Goal: Transaction & Acquisition: Purchase product/service

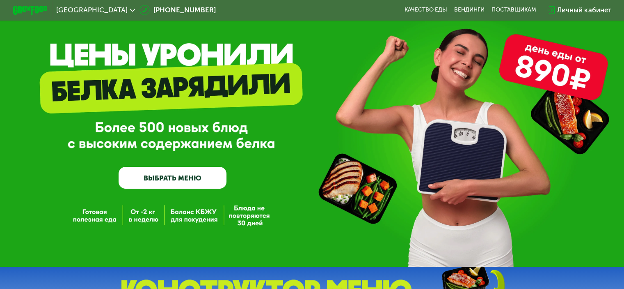
scroll to position [41, 0]
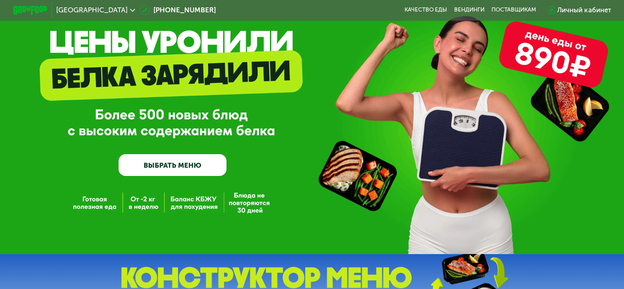
click at [189, 167] on link "ВЫБРАТЬ МЕНЮ" at bounding box center [173, 165] width 108 height 22
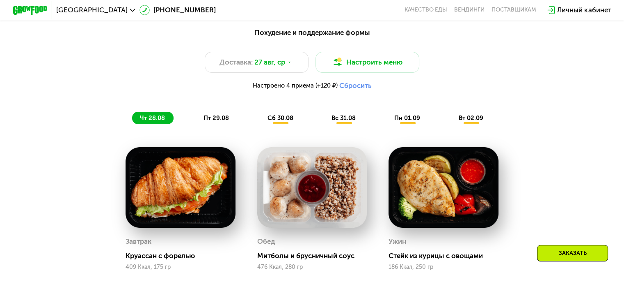
scroll to position [410, 0]
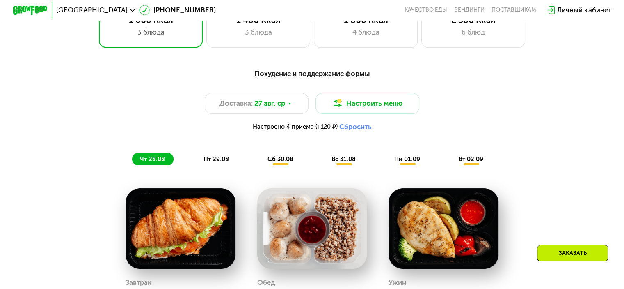
click at [359, 131] on button "Сбросить" at bounding box center [355, 126] width 32 height 9
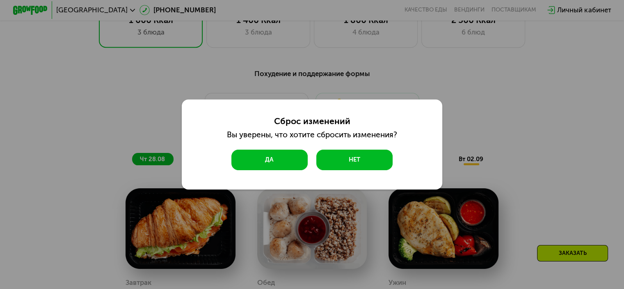
click at [284, 164] on button "Да" at bounding box center [269, 159] width 76 height 21
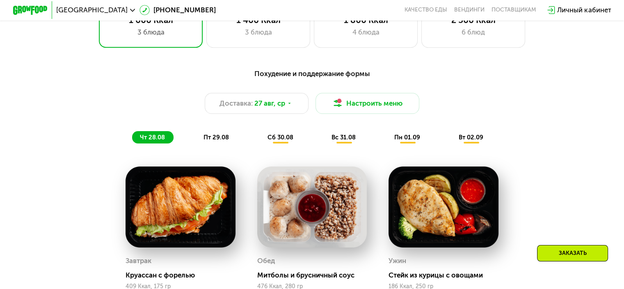
click at [213, 140] on span "пт 29.08" at bounding box center [216, 136] width 25 height 7
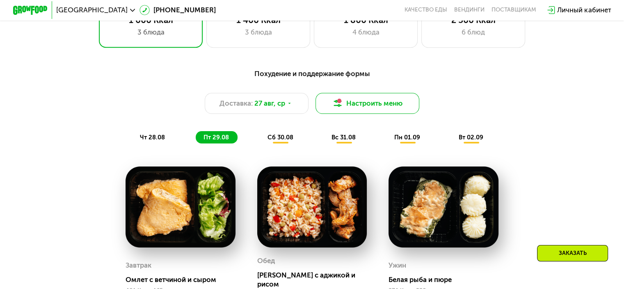
click at [370, 108] on button "Настроить меню" at bounding box center [368, 103] width 104 height 21
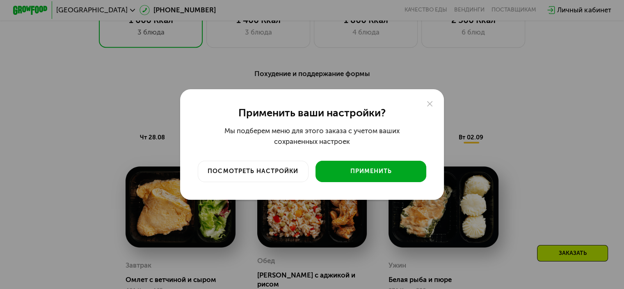
click at [374, 169] on div "Применить" at bounding box center [371, 171] width 98 height 9
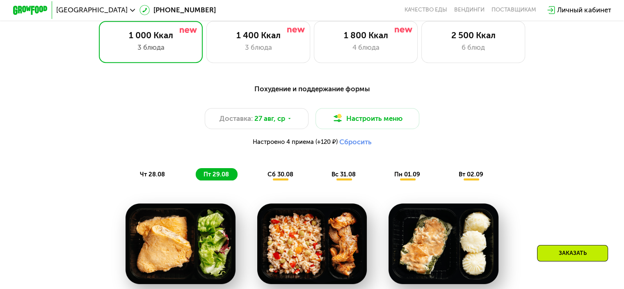
scroll to position [369, 0]
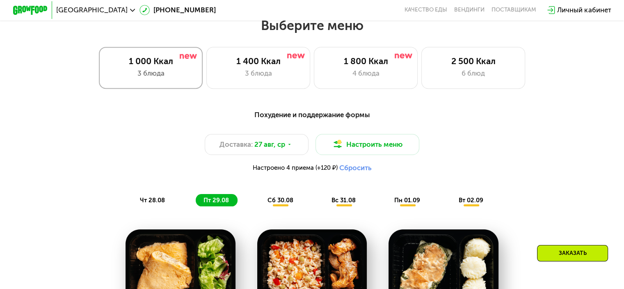
click at [163, 78] on div "3 блюда" at bounding box center [151, 73] width 86 height 10
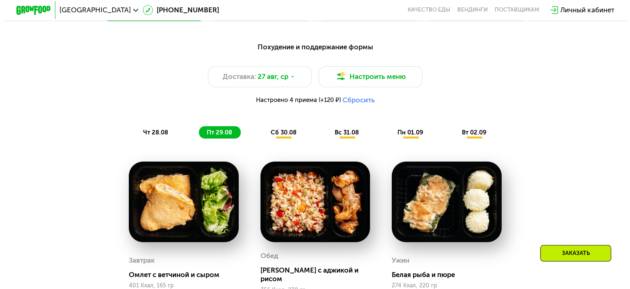
scroll to position [451, 0]
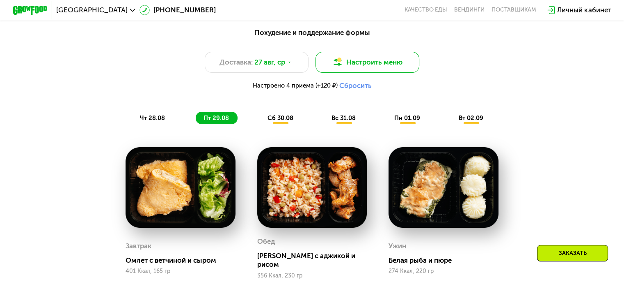
click at [365, 66] on button "Настроить меню" at bounding box center [368, 62] width 104 height 21
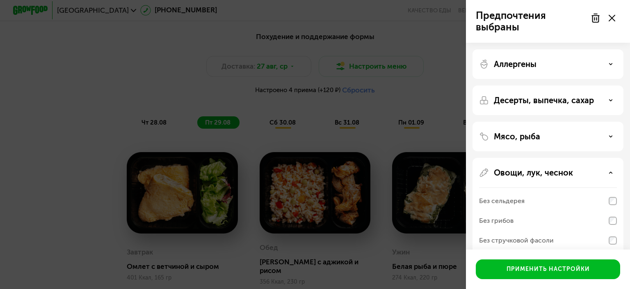
click at [611, 64] on use at bounding box center [611, 63] width 3 height 1
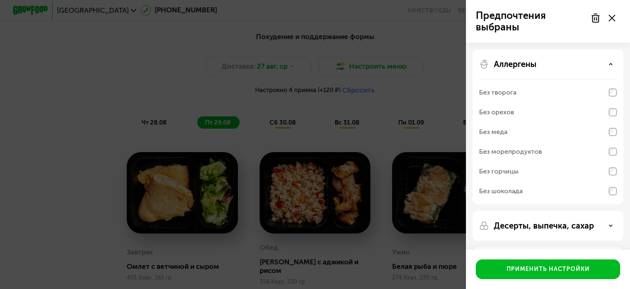
click at [447, 76] on div "Предпочтения выбраны Аллергены Без творога Без орехов Без меда Без морепродукто…" at bounding box center [315, 144] width 630 height 289
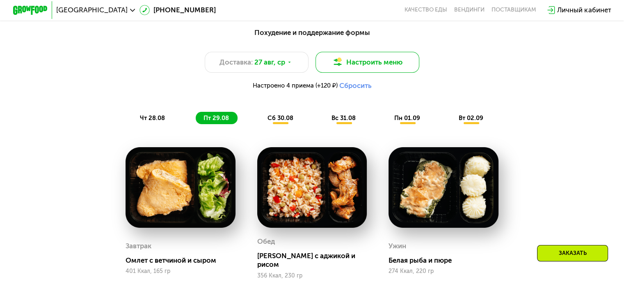
click at [392, 67] on button "Настроить меню" at bounding box center [368, 62] width 104 height 21
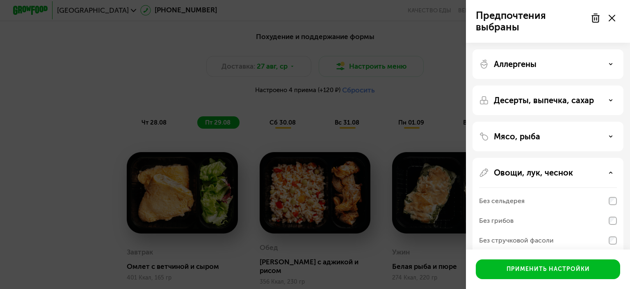
click at [608, 173] on div "Овощи, лук, чеснок" at bounding box center [548, 172] width 138 height 10
click at [601, 170] on div "Овощи, лук, чеснок" at bounding box center [548, 172] width 138 height 10
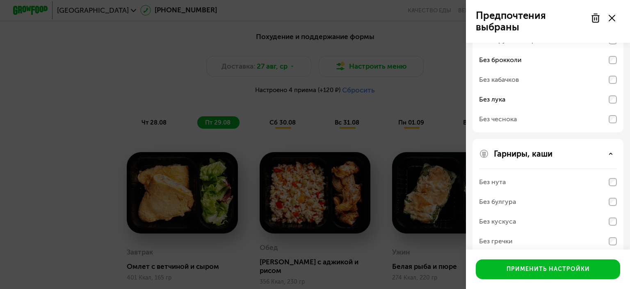
scroll to position [205, 0]
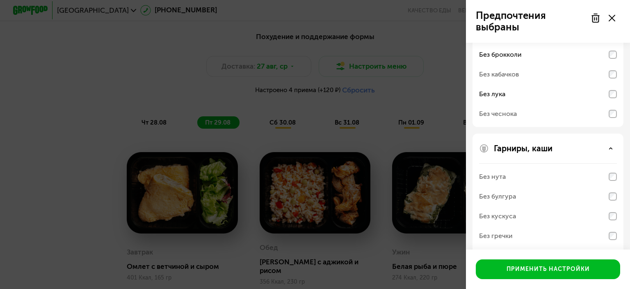
click at [569, 144] on div "Гарниры, каши" at bounding box center [548, 148] width 138 height 10
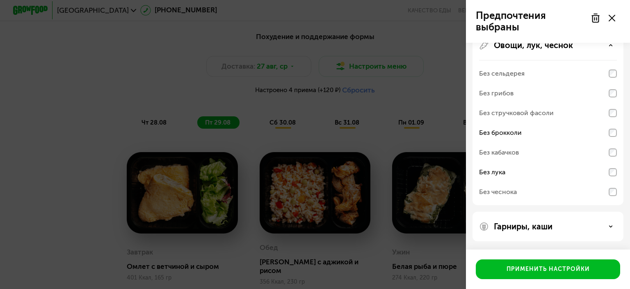
scroll to position [127, 0]
click at [609, 225] on div "Гарниры, каши" at bounding box center [548, 227] width 138 height 10
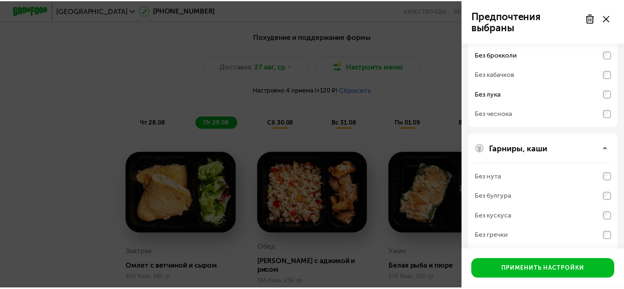
scroll to position [232, 0]
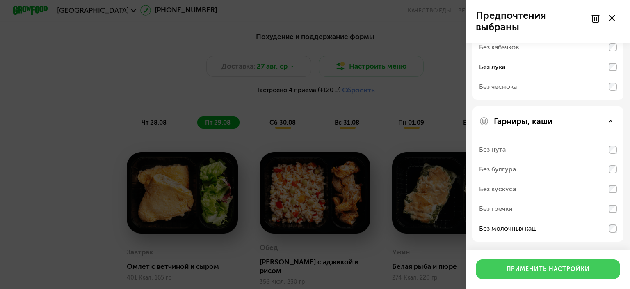
click at [563, 269] on div "Применить настройки" at bounding box center [548, 269] width 83 height 8
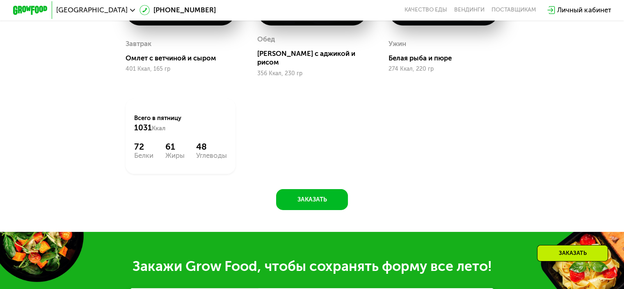
scroll to position [657, 0]
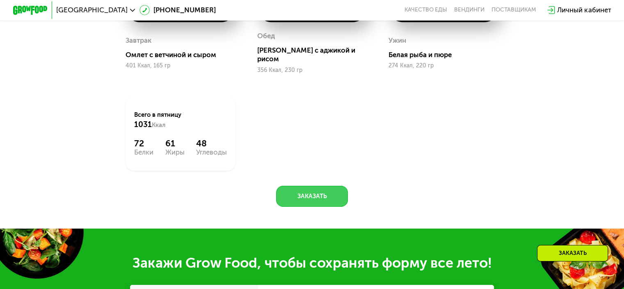
click at [321, 196] on button "Заказать" at bounding box center [312, 196] width 72 height 21
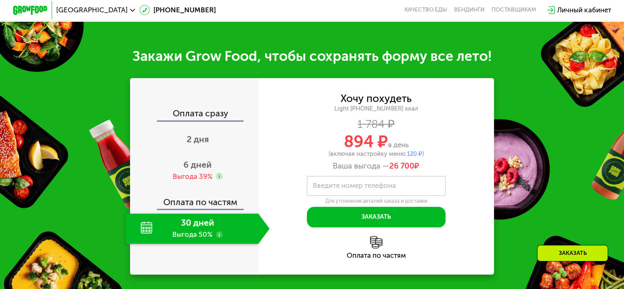
scroll to position [884, 0]
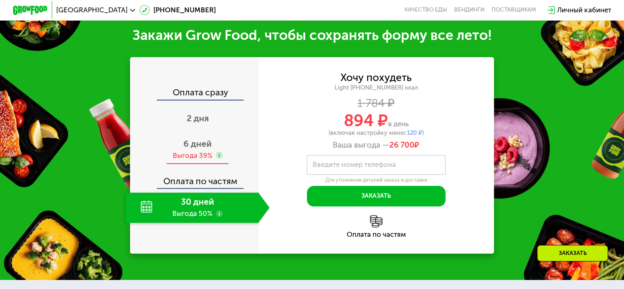
click at [198, 148] on span "6 дней" at bounding box center [197, 143] width 28 height 10
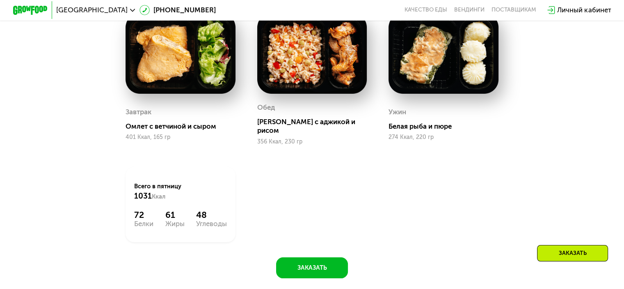
scroll to position [515, 0]
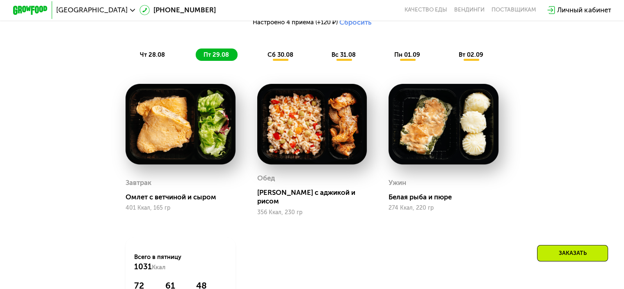
click at [281, 58] on span "сб 30.08" at bounding box center [281, 54] width 26 height 7
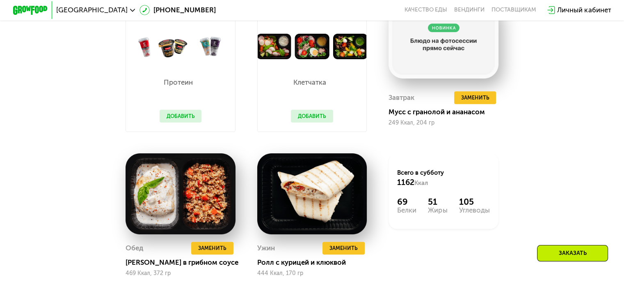
scroll to position [474, 0]
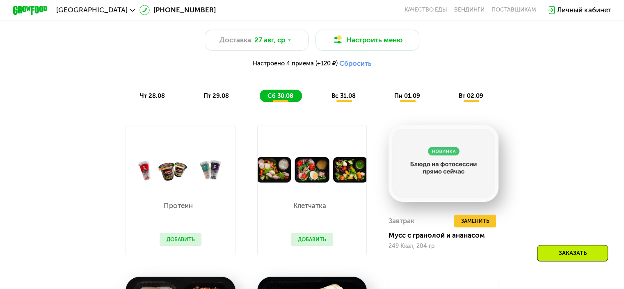
click at [346, 99] on span "вс 31.08" at bounding box center [344, 95] width 24 height 7
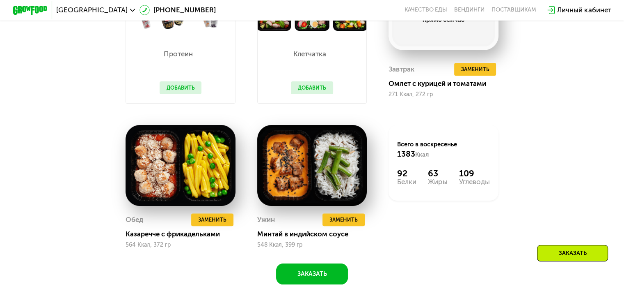
scroll to position [638, 0]
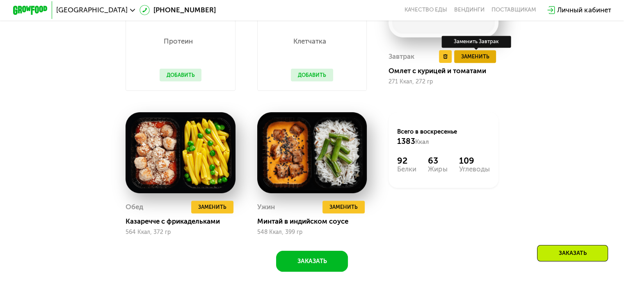
click at [482, 61] on span "Заменить" at bounding box center [475, 56] width 28 height 9
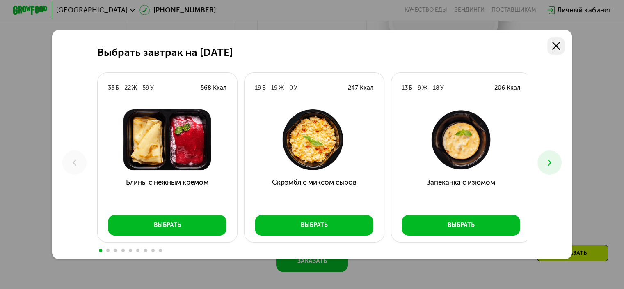
click at [556, 43] on use at bounding box center [556, 46] width 8 height 8
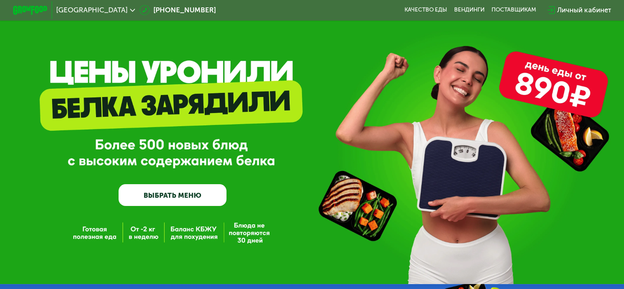
scroll to position [0, 0]
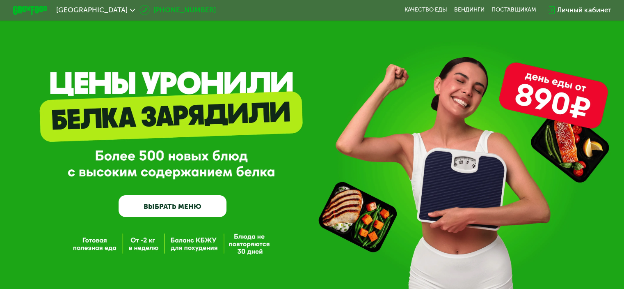
click at [147, 9] on link "[PHONE_NUMBER]" at bounding box center [178, 10] width 76 height 10
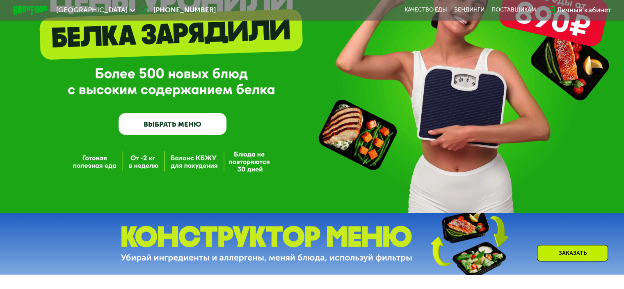
click at [172, 127] on link "ВЫБРАТЬ МЕНЮ" at bounding box center [173, 124] width 108 height 22
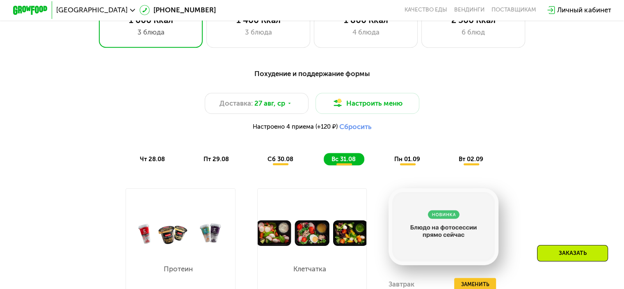
scroll to position [410, 0]
click at [409, 163] on span "пн 01.09" at bounding box center [407, 158] width 26 height 7
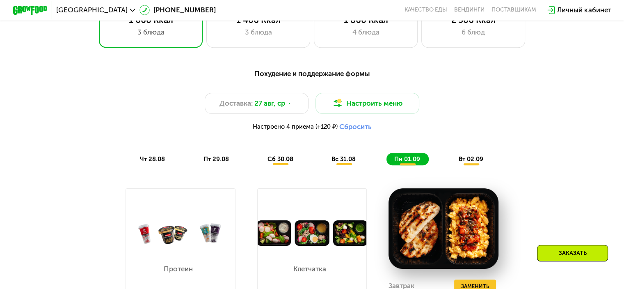
click at [473, 163] on span "вт 02.09" at bounding box center [471, 158] width 25 height 7
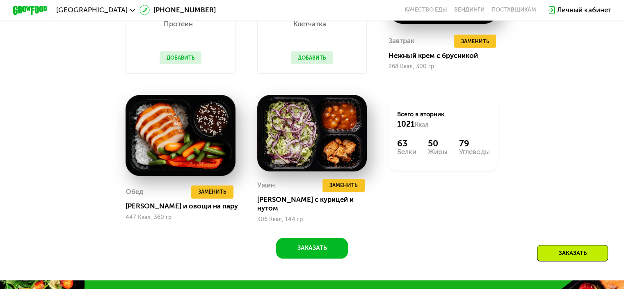
scroll to position [657, 0]
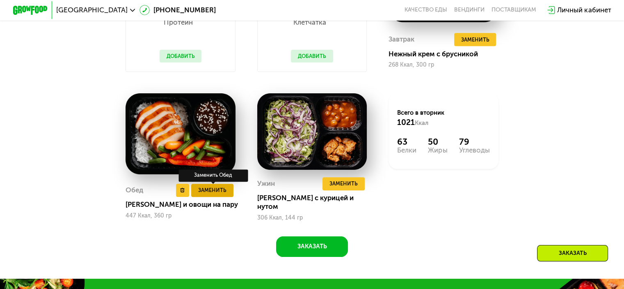
click at [218, 194] on span "Заменить" at bounding box center [212, 190] width 28 height 9
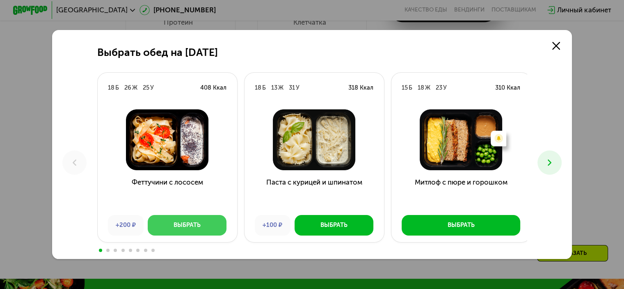
click at [197, 226] on div "Выбрать" at bounding box center [187, 224] width 27 height 9
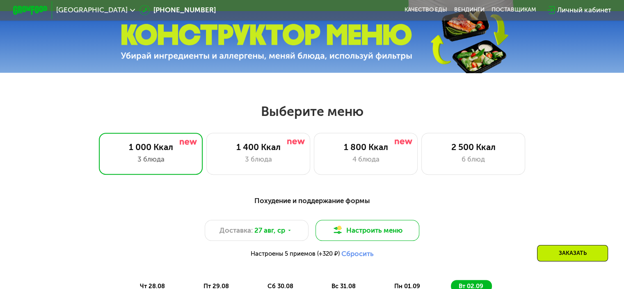
scroll to position [328, 0]
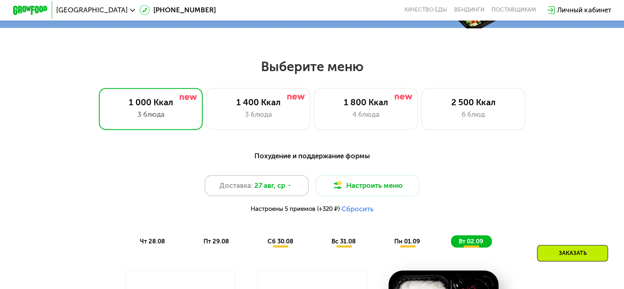
click at [290, 188] on icon at bounding box center [289, 185] width 5 height 5
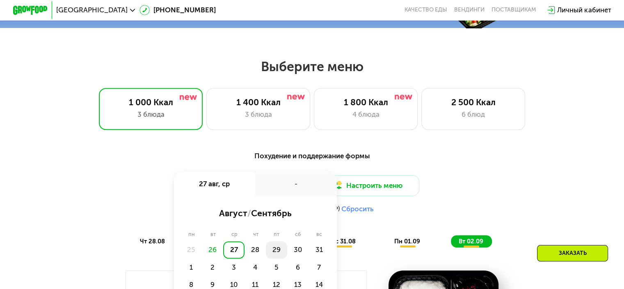
click at [287, 253] on div "29" at bounding box center [297, 249] width 21 height 17
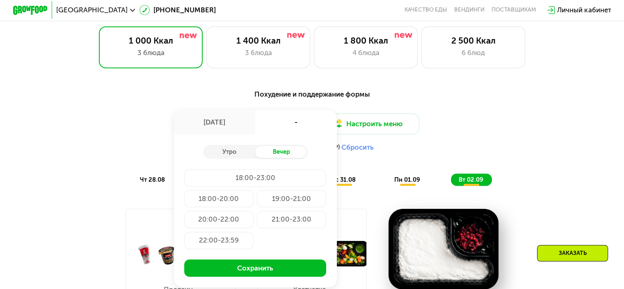
scroll to position [410, 0]
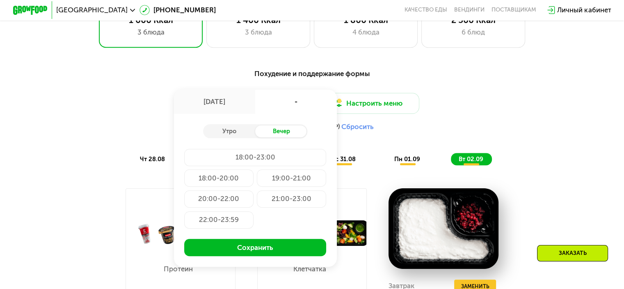
click at [506, 119] on div "Доставка: [DATE] авг, пт - Утро Вечер 18:00-23:00 18:00-20:00 19:00-21:00 20:00…" at bounding box center [311, 114] width 513 height 43
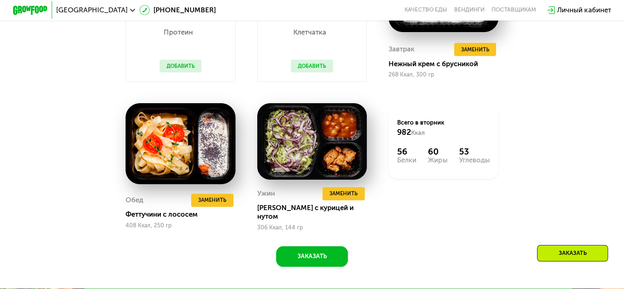
scroll to position [698, 0]
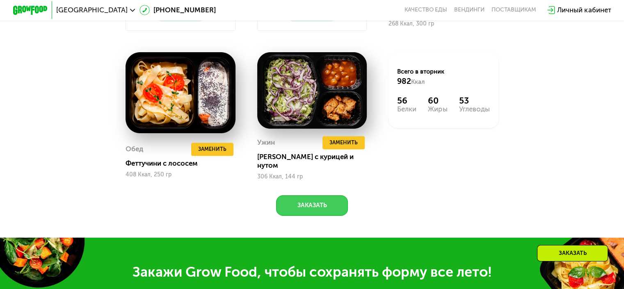
click at [316, 210] on button "Заказать" at bounding box center [312, 205] width 72 height 21
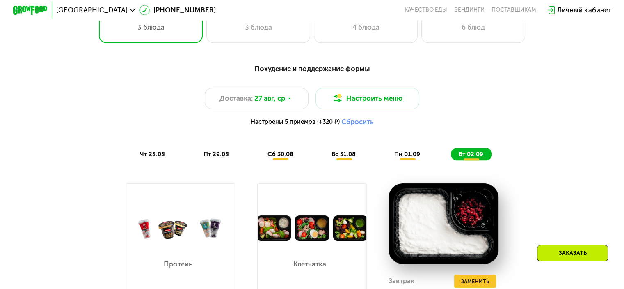
scroll to position [406, 0]
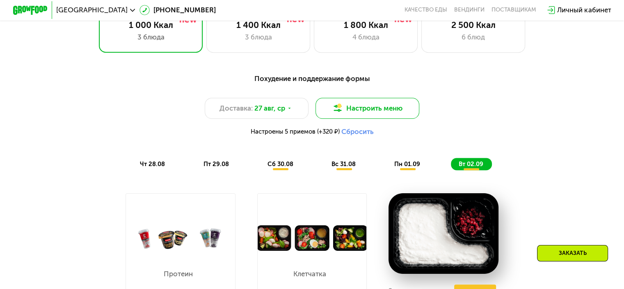
click at [361, 110] on button "Настроить меню" at bounding box center [368, 108] width 104 height 21
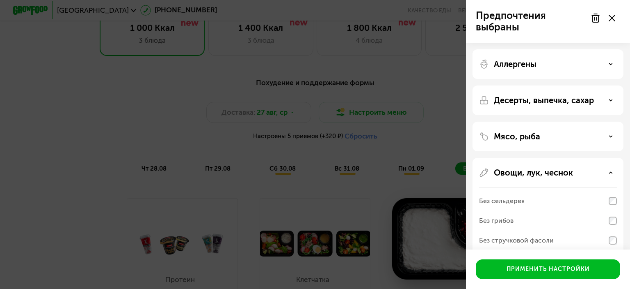
click at [410, 125] on div "Предпочтения выбраны Аллергены Десерты, выпечка, сахар Мясо, рыба Овощи, лук, ч…" at bounding box center [315, 144] width 630 height 289
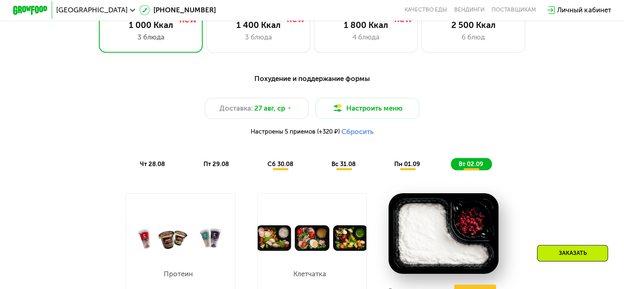
click at [353, 135] on button "Сбросить" at bounding box center [357, 131] width 32 height 9
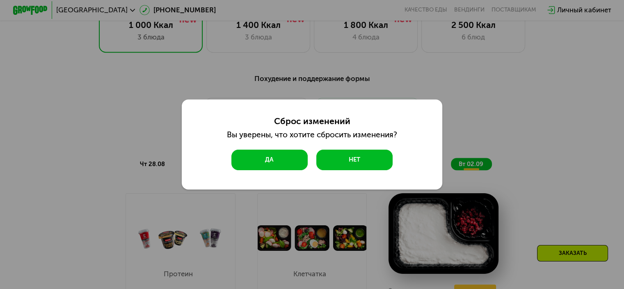
click at [280, 161] on button "Да" at bounding box center [269, 159] width 76 height 21
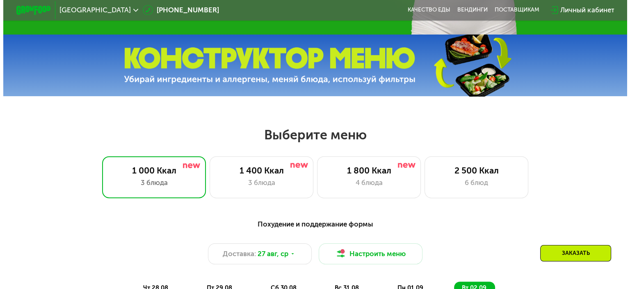
scroll to position [287, 0]
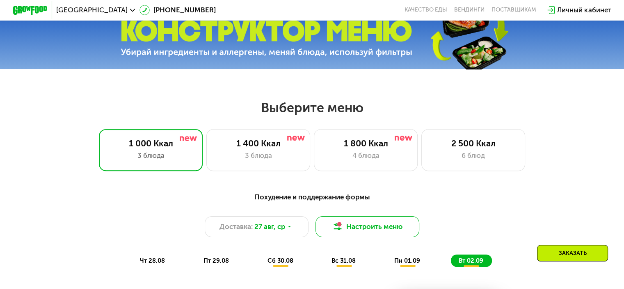
click at [369, 229] on button "Настроить меню" at bounding box center [368, 226] width 104 height 21
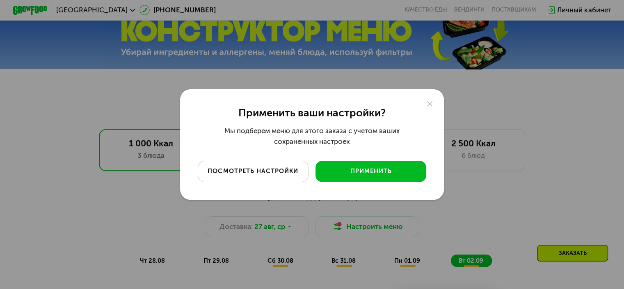
click at [282, 170] on div "посмотреть настройки" at bounding box center [253, 171] width 98 height 9
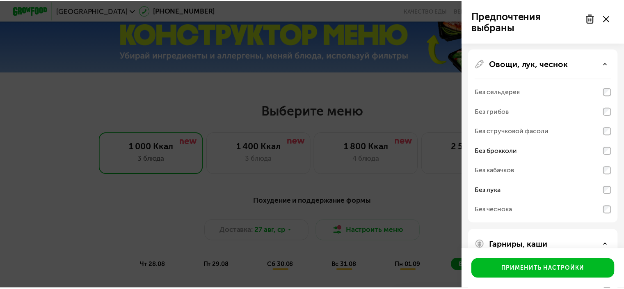
scroll to position [0, 0]
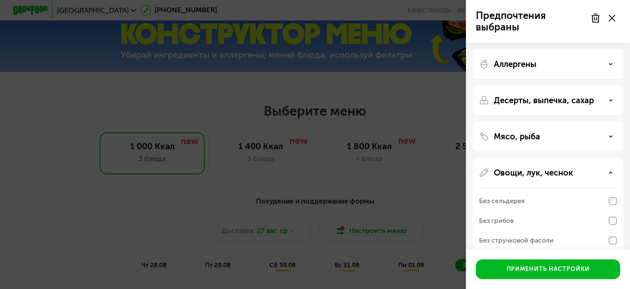
click at [613, 14] on div at bounding box center [603, 18] width 34 height 16
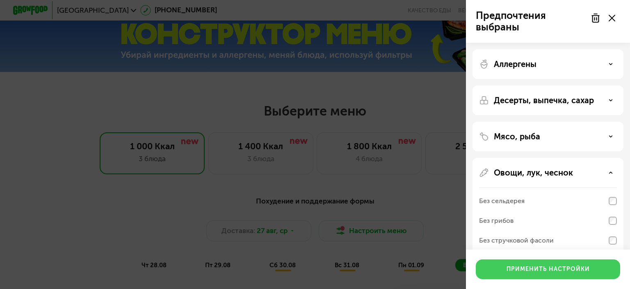
click at [539, 269] on div "Применить настройки" at bounding box center [548, 269] width 83 height 8
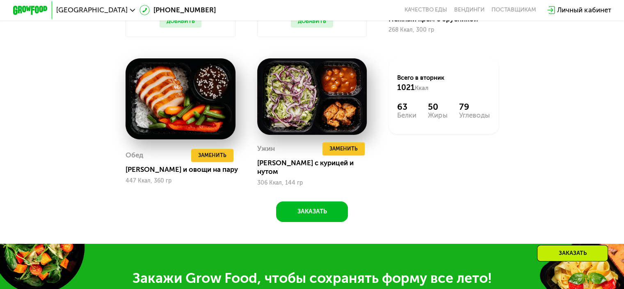
scroll to position [657, 0]
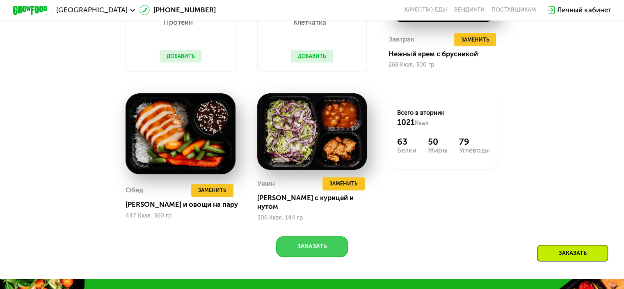
click at [321, 250] on button "Заказать" at bounding box center [312, 246] width 72 height 21
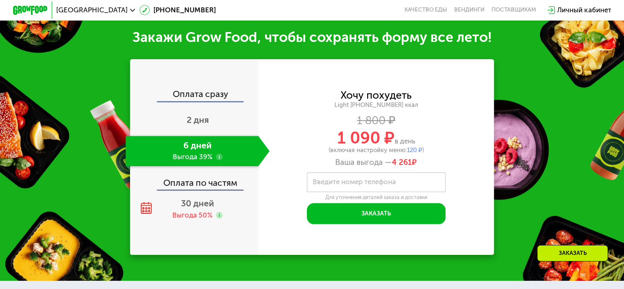
scroll to position [939, 0]
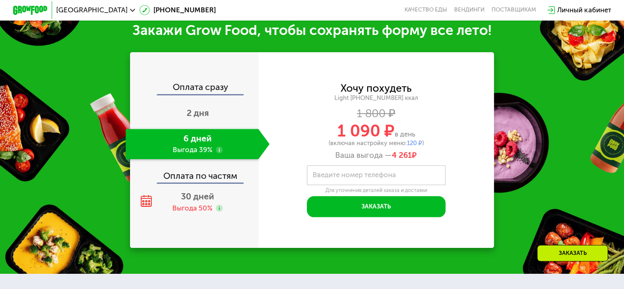
click at [212, 149] on div "6 дней Выгода 39%" at bounding box center [192, 143] width 133 height 30
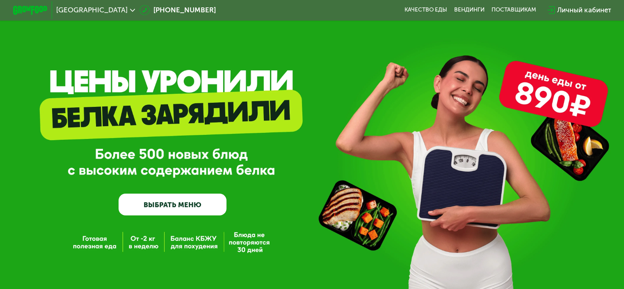
scroll to position [0, 0]
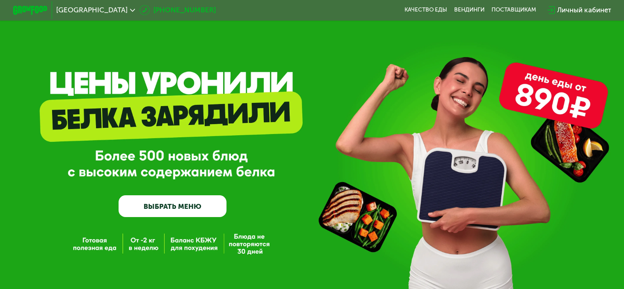
click at [140, 8] on link "[PHONE_NUMBER]" at bounding box center [178, 10] width 76 height 10
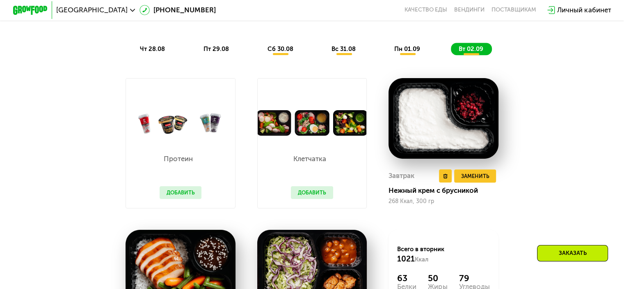
scroll to position [369, 0]
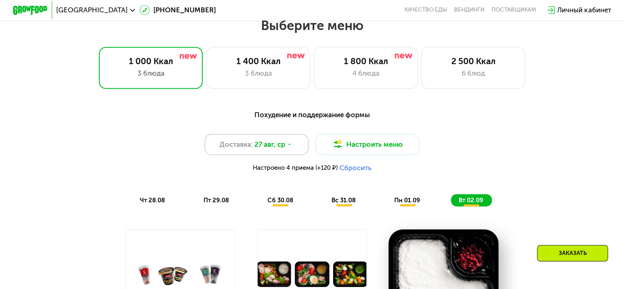
click at [289, 147] on icon at bounding box center [289, 144] width 5 height 5
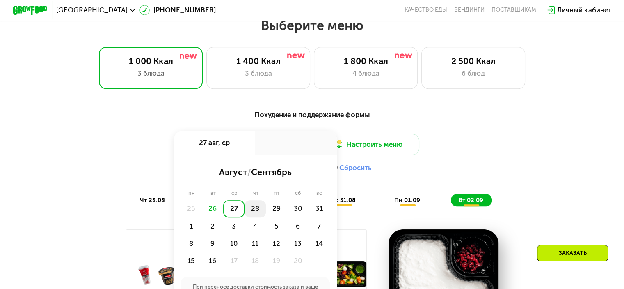
click at [266, 215] on div "28" at bounding box center [276, 208] width 21 height 17
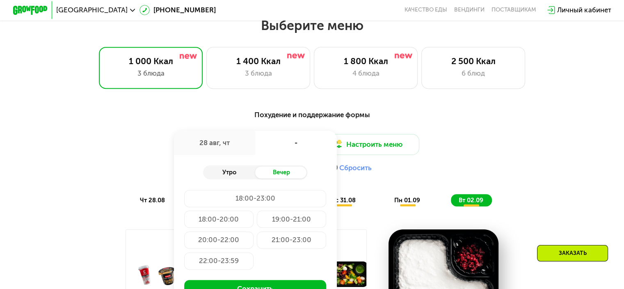
click at [234, 177] on div "Утро" at bounding box center [229, 172] width 52 height 12
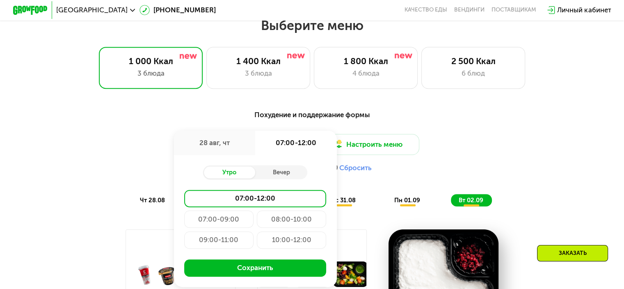
click at [257, 244] on div "09:00-11:00" at bounding box center [291, 239] width 69 height 17
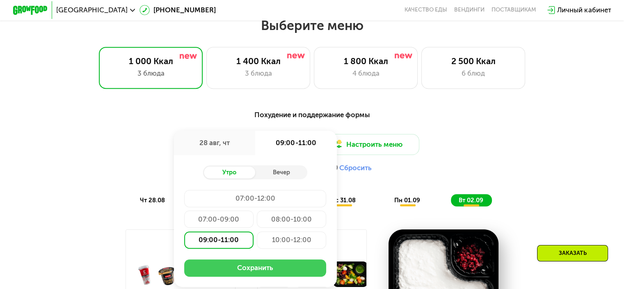
click at [260, 271] on button "Сохранить" at bounding box center [255, 267] width 142 height 17
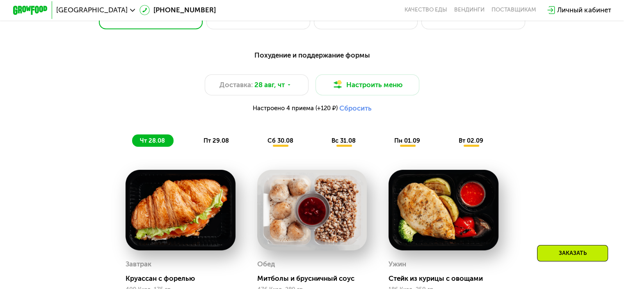
scroll to position [410, 0]
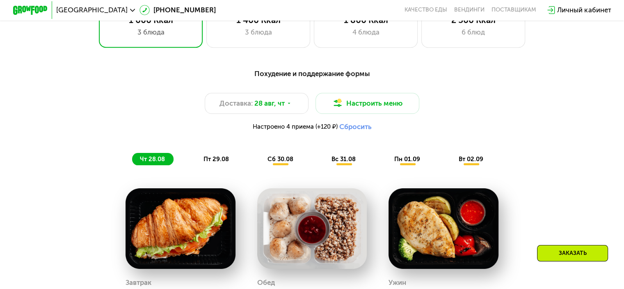
click at [210, 163] on span "пт 29.08" at bounding box center [216, 158] width 25 height 7
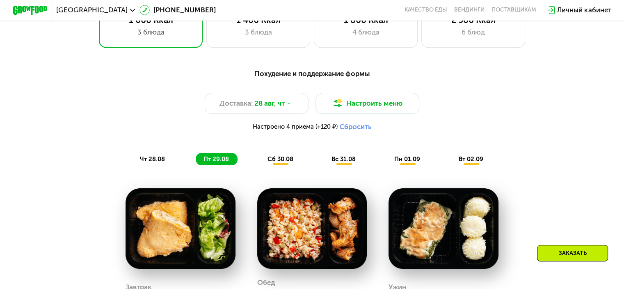
click at [279, 163] on span "сб 30.08" at bounding box center [281, 158] width 26 height 7
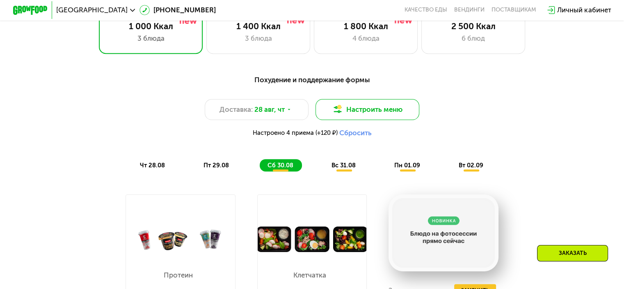
scroll to position [369, 0]
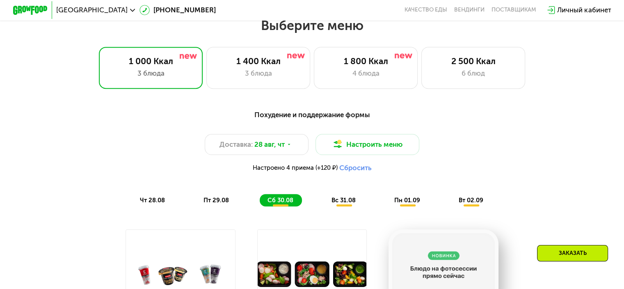
click at [346, 204] on span "вс 31.08" at bounding box center [344, 199] width 24 height 7
click at [410, 201] on span "пн 01.09" at bounding box center [407, 199] width 26 height 7
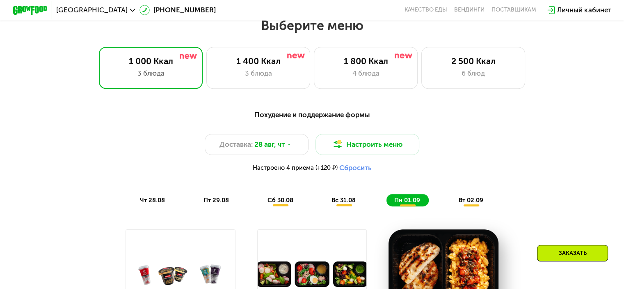
click at [471, 203] on span "вт 02.09" at bounding box center [471, 199] width 25 height 7
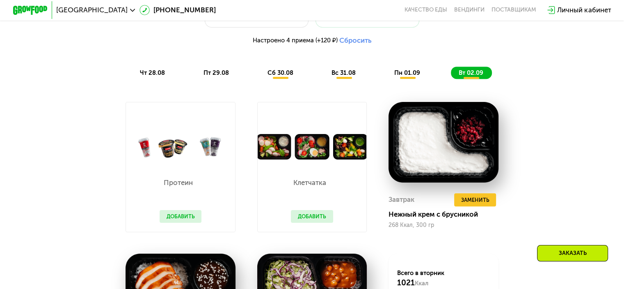
scroll to position [451, 0]
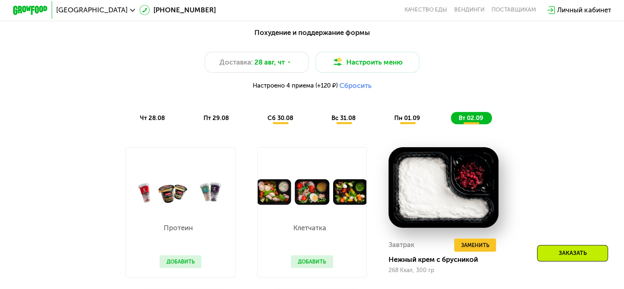
click at [147, 120] on span "чт 28.08" at bounding box center [152, 117] width 25 height 7
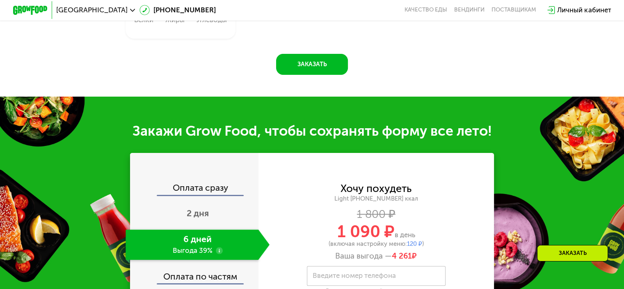
scroll to position [862, 0]
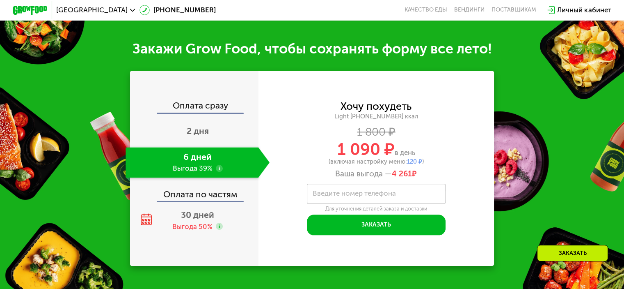
click at [325, 196] on label "Введите номер телефона" at bounding box center [354, 193] width 83 height 5
click at [325, 203] on input "Введите номер телефона" at bounding box center [376, 193] width 139 height 20
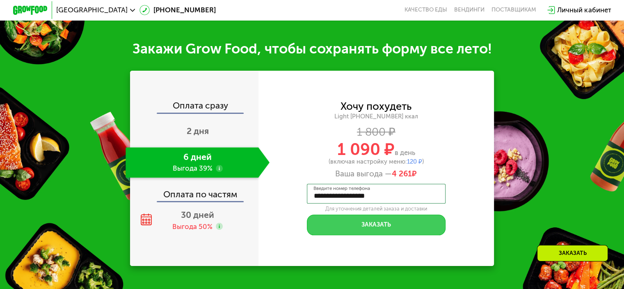
type input "**********"
click at [383, 234] on button "Заказать" at bounding box center [376, 224] width 139 height 21
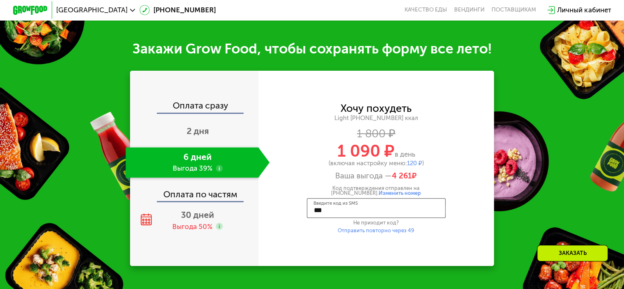
type input "****"
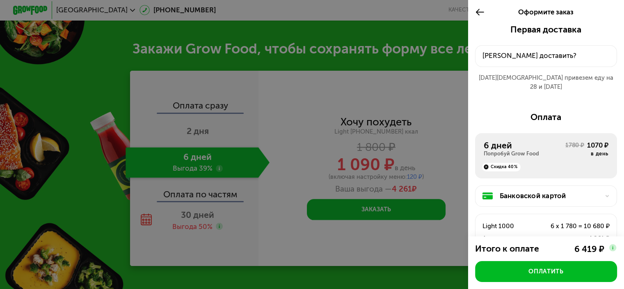
click at [510, 53] on div "[PERSON_NAME] доставить?" at bounding box center [547, 55] width 128 height 10
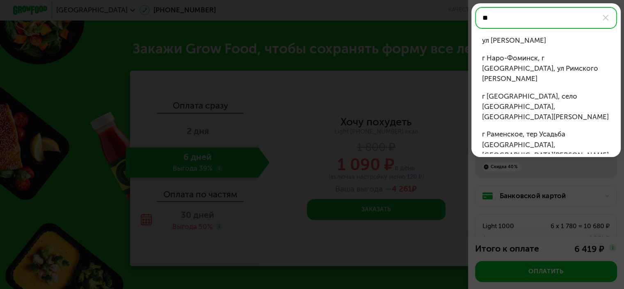
type input "*"
click at [517, 44] on div "ул [PERSON_NAME]" at bounding box center [546, 40] width 128 height 10
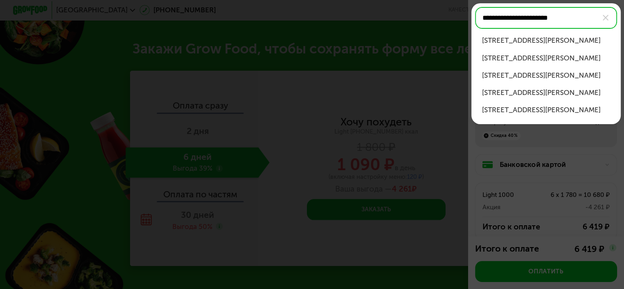
click at [556, 42] on div "[STREET_ADDRESS][PERSON_NAME]" at bounding box center [546, 40] width 128 height 10
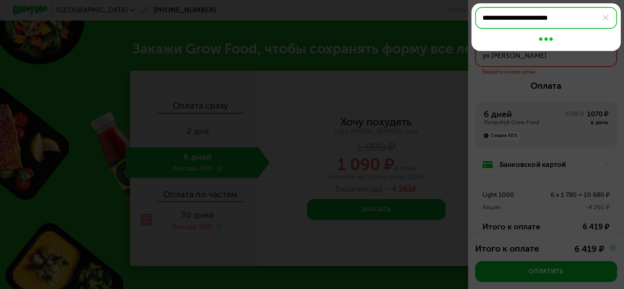
type input "**********"
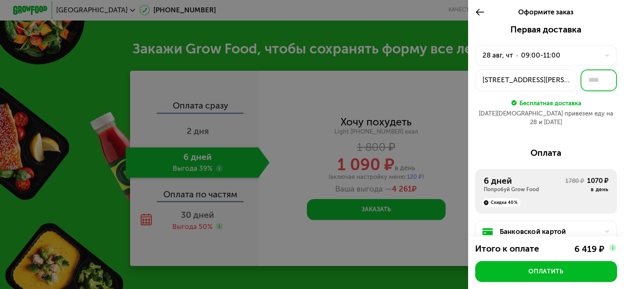
click at [591, 84] on input "text" at bounding box center [599, 80] width 37 height 22
type input "**"
click at [594, 128] on div "Первая доставка [DATE] • 09:00-11:00 [STREET_ADDRESS][PERSON_NAME] ** Бесплатна…" at bounding box center [546, 215] width 156 height 383
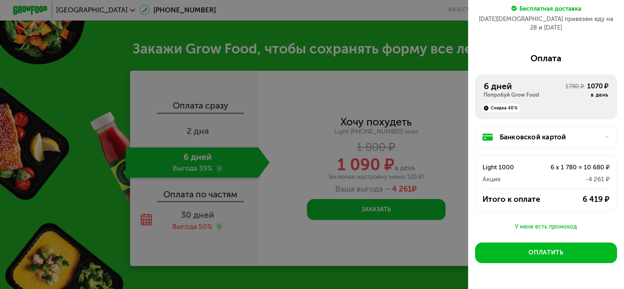
scroll to position [113, 0]
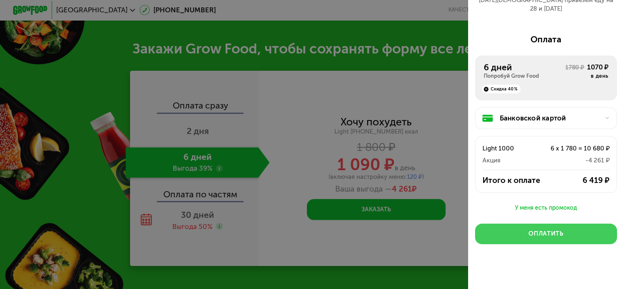
click at [547, 229] on div "Оплатить" at bounding box center [546, 233] width 35 height 9
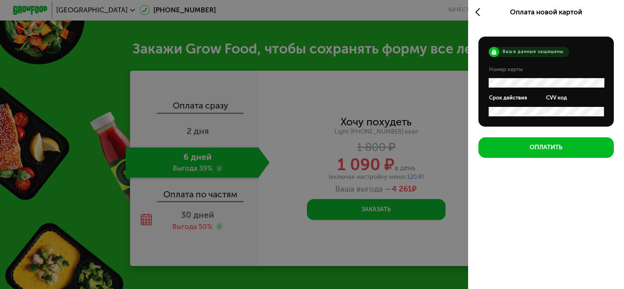
scroll to position [0, 0]
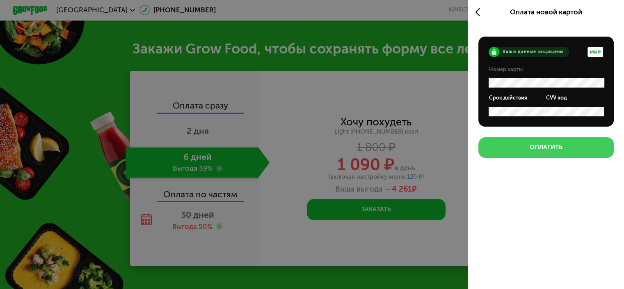
click at [541, 148] on div "Оплатить" at bounding box center [546, 147] width 33 height 9
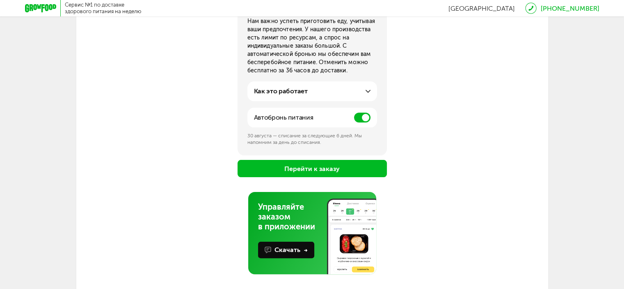
scroll to position [142, 0]
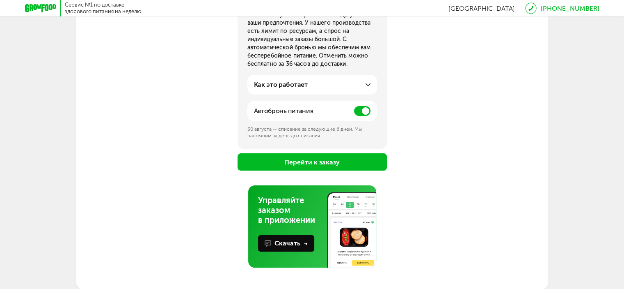
click at [326, 160] on button "Перейти к заказу" at bounding box center [312, 161] width 149 height 17
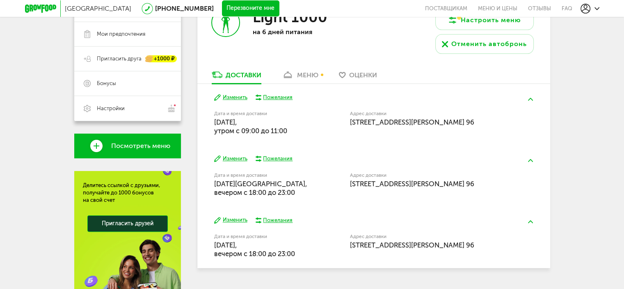
scroll to position [179, 0]
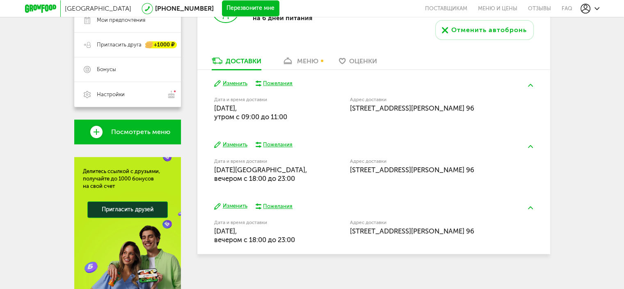
click at [237, 144] on button "Изменить" at bounding box center [230, 145] width 33 height 8
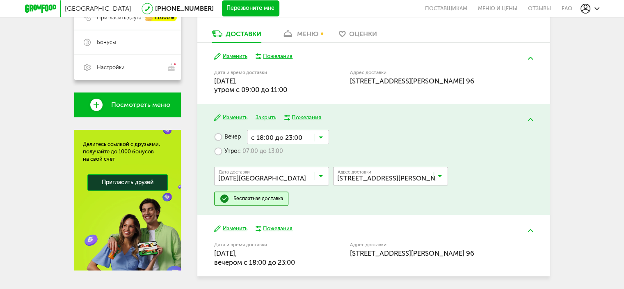
scroll to position [220, 0]
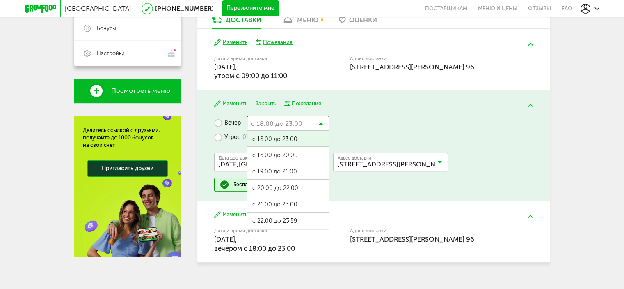
click at [320, 123] on icon at bounding box center [321, 125] width 4 height 8
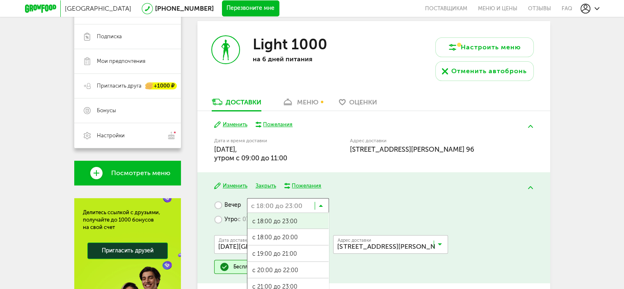
scroll to position [179, 0]
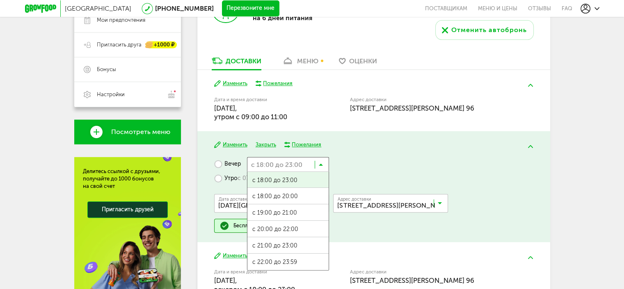
click at [217, 178] on label "Утро с 07:00 до 13:00" at bounding box center [248, 178] width 69 height 14
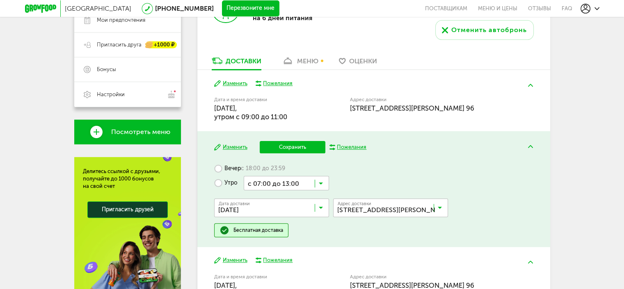
click at [320, 181] on icon at bounding box center [321, 185] width 4 height 8
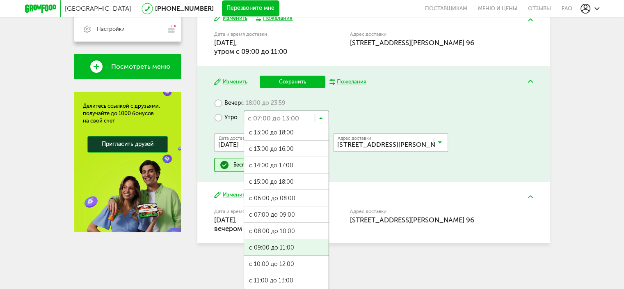
scroll to position [0, 0]
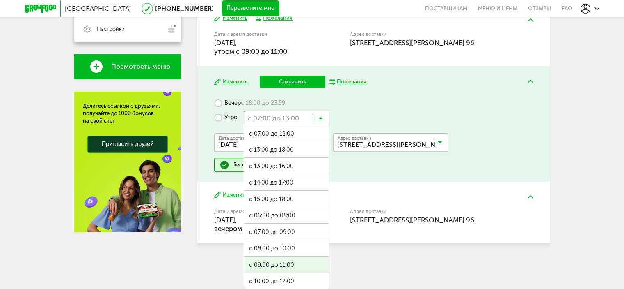
click at [289, 244] on ul "с 07:00 до 12:00 с 13:00 до 18:00 с 13:00 до 16:00 с 14:00 до 17:00 с 15:00 до …" at bounding box center [286, 207] width 85 height 164
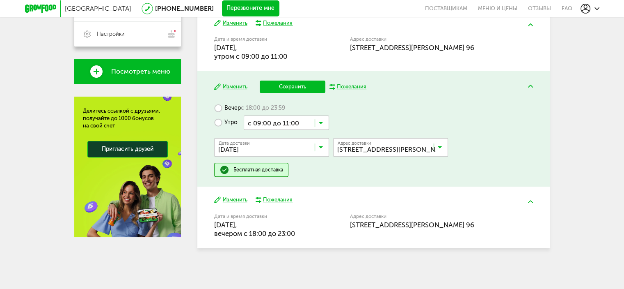
scroll to position [199, 0]
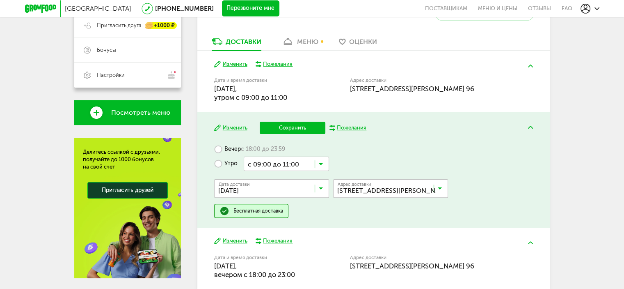
click at [303, 127] on button "Сохранить" at bounding box center [293, 127] width 66 height 12
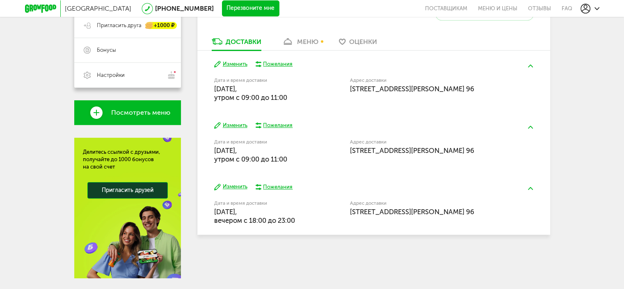
click at [240, 185] on button "Изменить" at bounding box center [230, 187] width 33 height 8
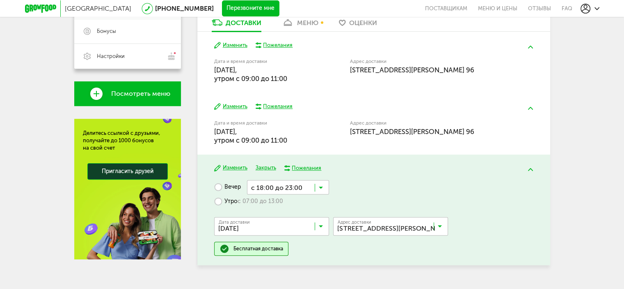
scroll to position [235, 0]
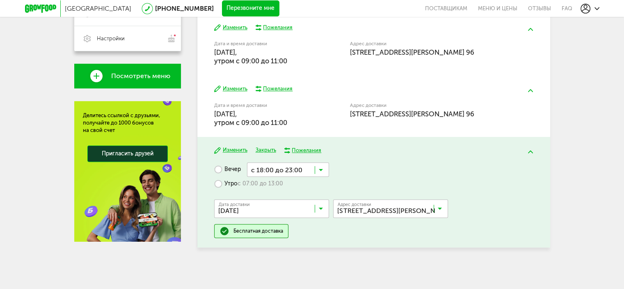
click at [218, 181] on label "Утро с 07:00 до 13:00" at bounding box center [248, 183] width 69 height 14
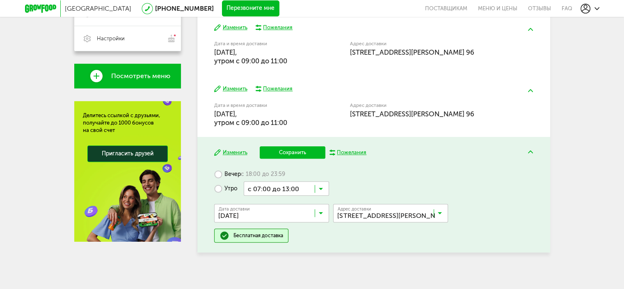
click at [320, 186] on icon at bounding box center [321, 190] width 4 height 8
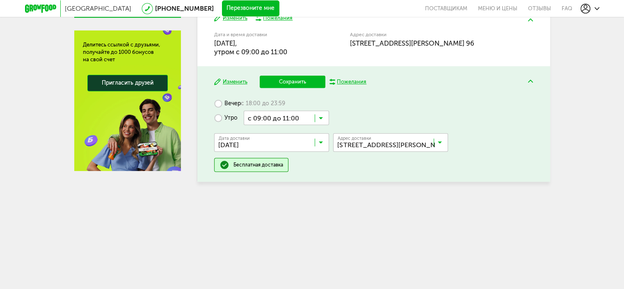
scroll to position [0, 0]
click at [288, 242] on ul "с 07:00 до 12:00 с 13:00 до 18:00 с 13:00 до 16:00 с 14:00 до 17:00 с 15:00 до …" at bounding box center [286, 207] width 85 height 164
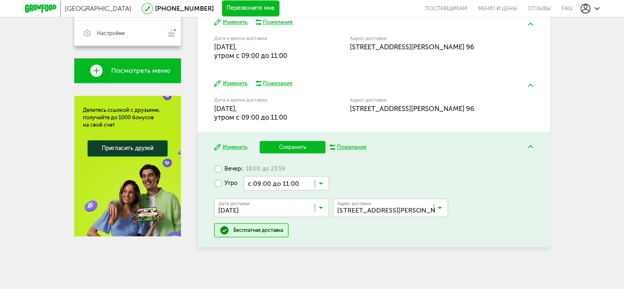
scroll to position [240, 0]
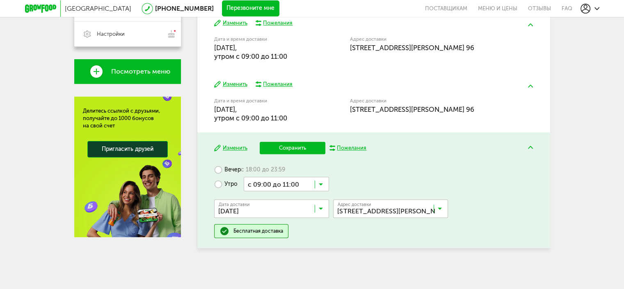
click at [304, 147] on button "Сохранить" at bounding box center [293, 148] width 66 height 12
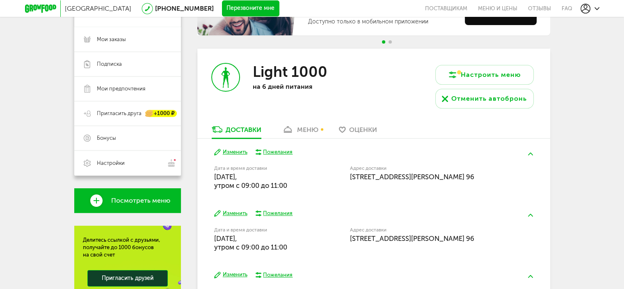
scroll to position [97, 0]
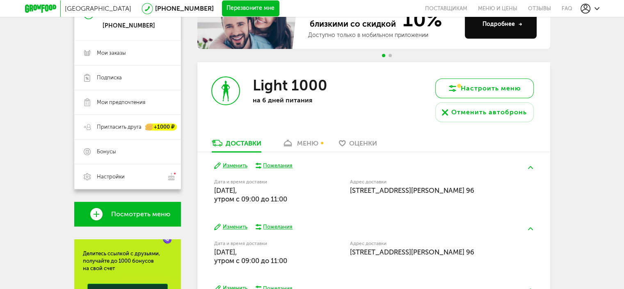
click at [472, 87] on button "Настроить меню" at bounding box center [484, 88] width 99 height 20
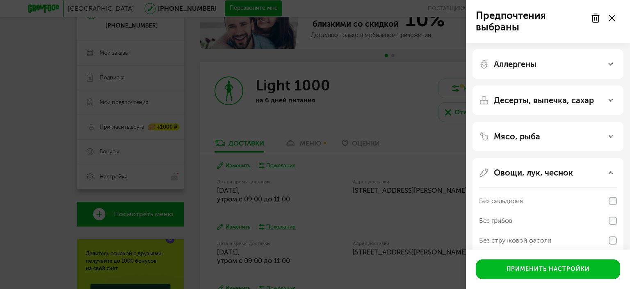
click at [613, 17] on use at bounding box center [612, 18] width 7 height 7
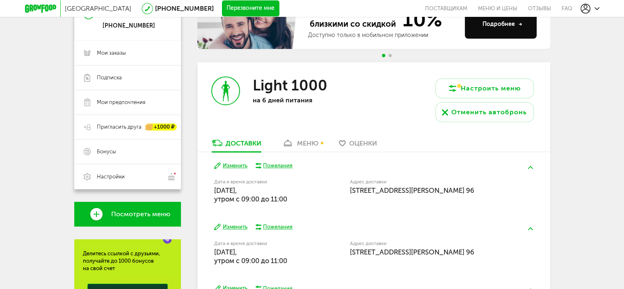
click at [312, 140] on div "меню" at bounding box center [307, 143] width 21 height 8
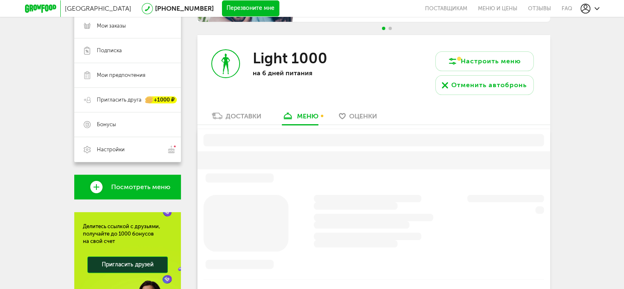
scroll to position [139, 0]
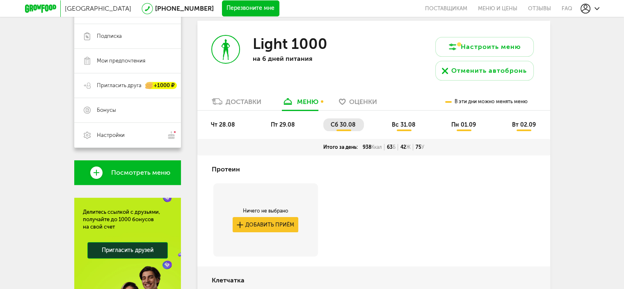
click at [226, 124] on span "чт 28.08" at bounding box center [223, 124] width 24 height 7
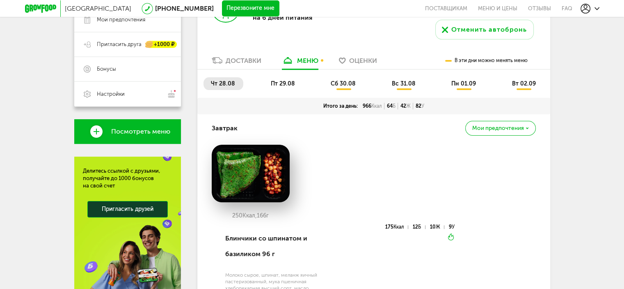
scroll to position [221, 0]
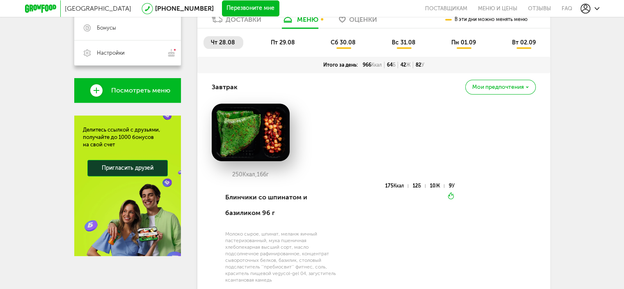
click at [516, 87] on span "Мои предпочтения" at bounding box center [498, 87] width 52 height 6
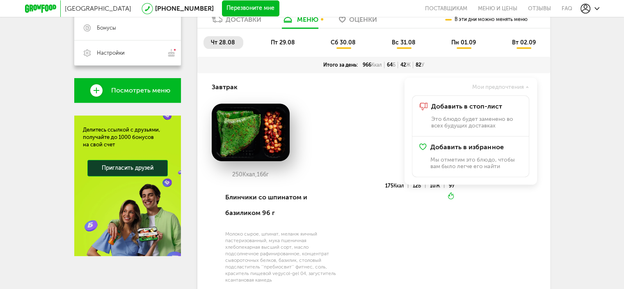
click at [387, 122] on div "250 Ккал, 166 г" at bounding box center [374, 143] width 324 height 80
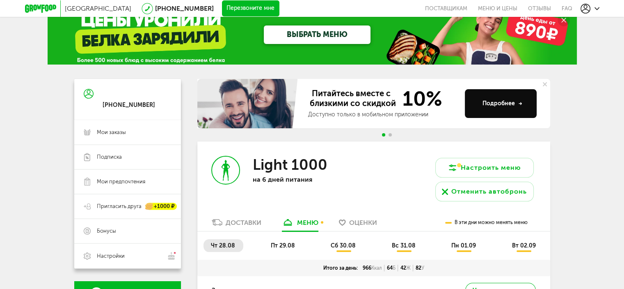
scroll to position [0, 0]
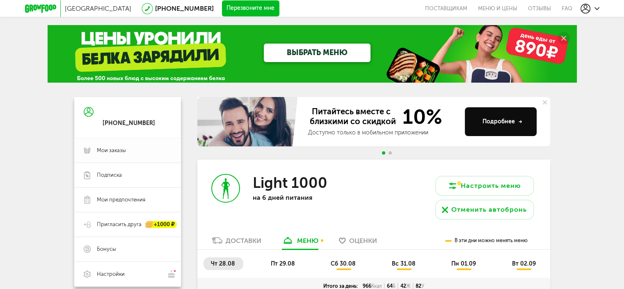
click at [114, 148] on span "Мои заказы" at bounding box center [111, 150] width 29 height 7
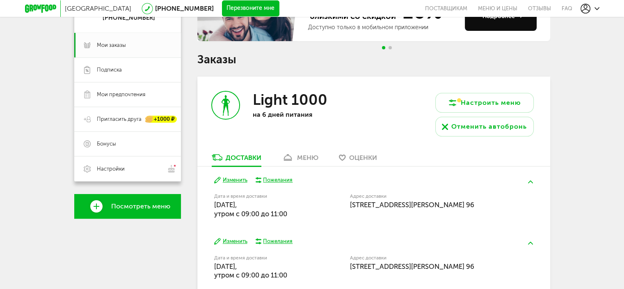
scroll to position [123, 0]
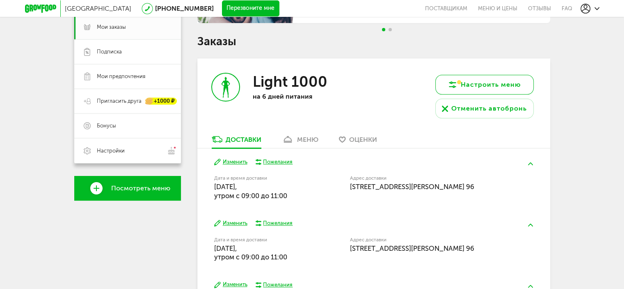
click at [502, 85] on button "Настроить меню" at bounding box center [484, 85] width 99 height 20
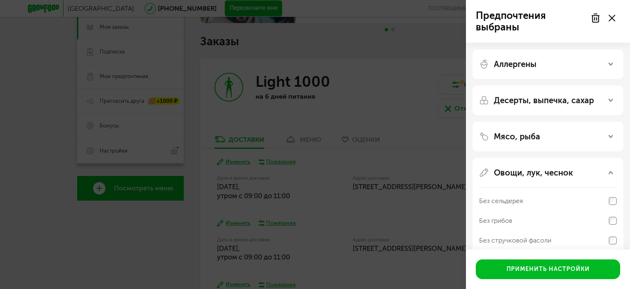
click at [447, 88] on div "Предпочтения выбраны Аллергены Десерты, выпечка, сахар Мясо, рыба Овощи, лук, ч…" at bounding box center [315, 144] width 630 height 289
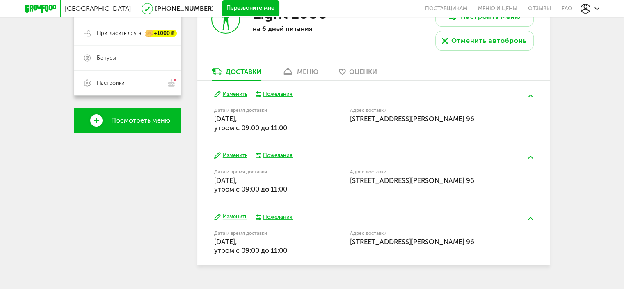
scroll to position [205, 0]
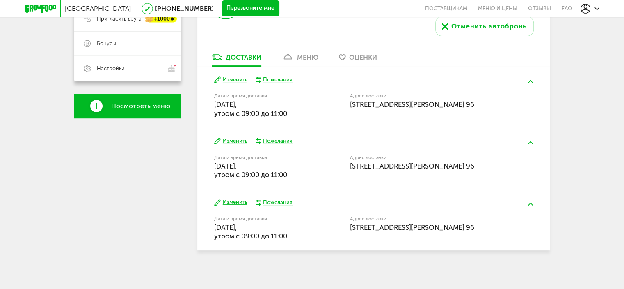
click at [130, 105] on span "Посмотреть меню" at bounding box center [140, 105] width 59 height 7
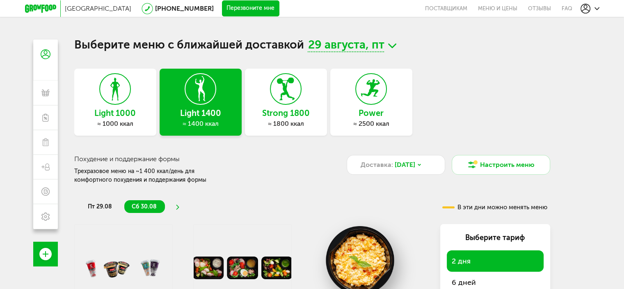
click at [131, 111] on h3 "Light 1000" at bounding box center [115, 112] width 82 height 9
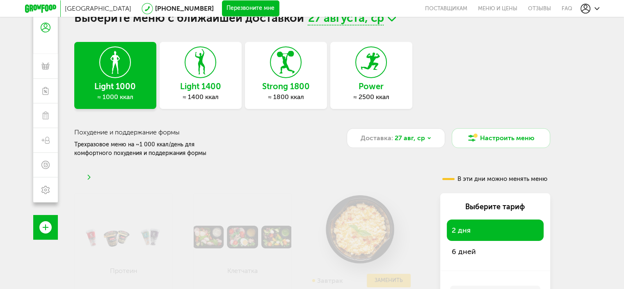
scroll to position [41, 0]
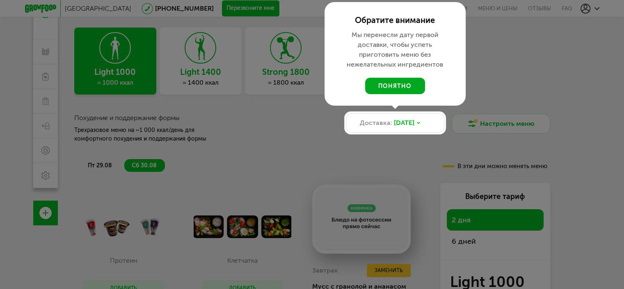
click at [408, 85] on button "понятно" at bounding box center [395, 86] width 60 height 16
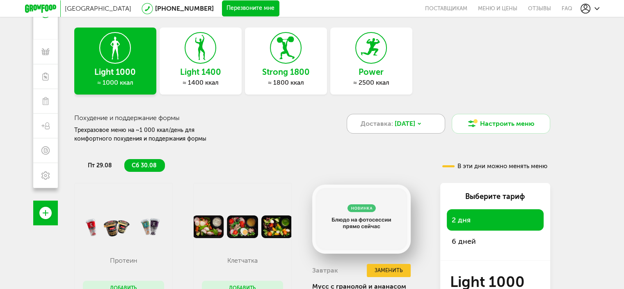
click at [425, 119] on div "Доставка: 29 авг, пт" at bounding box center [396, 124] width 99 height 20
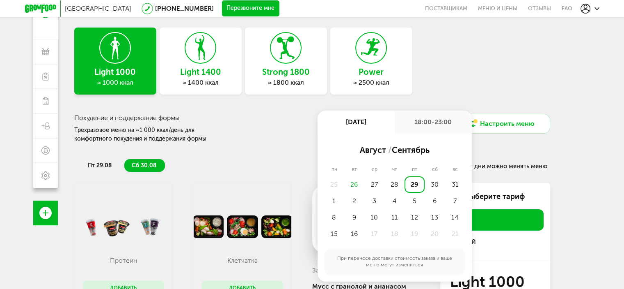
click at [471, 74] on div "Light 1000 ≈ 1000 ккал Light 1400 ≈ 1400 ккал Strong 1800 ≈ 1800 ккал Power ≈ 2…" at bounding box center [312, 60] width 476 height 67
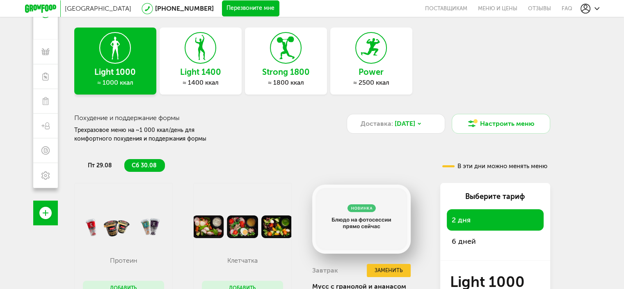
click at [98, 165] on span "пт 29.08" at bounding box center [100, 165] width 24 height 7
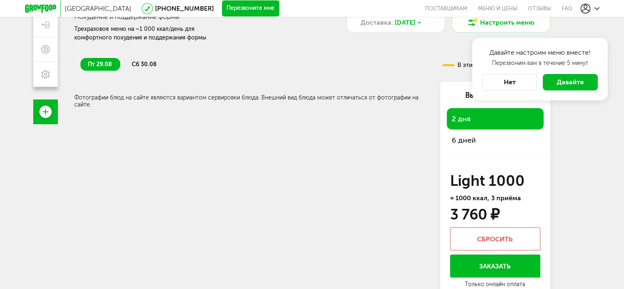
scroll to position [152, 0]
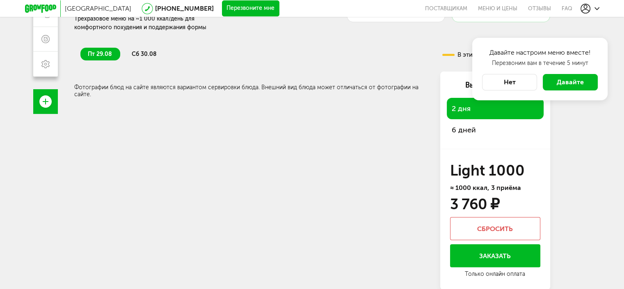
click at [569, 78] on span "Давайте" at bounding box center [570, 82] width 27 height 8
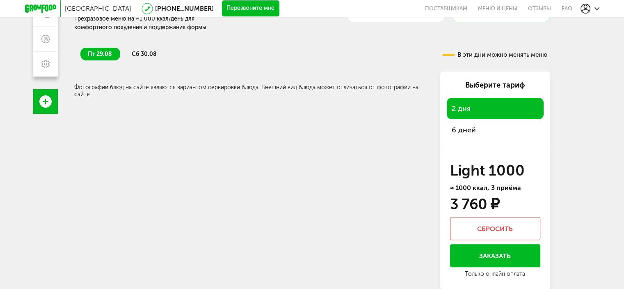
scroll to position [0, 0]
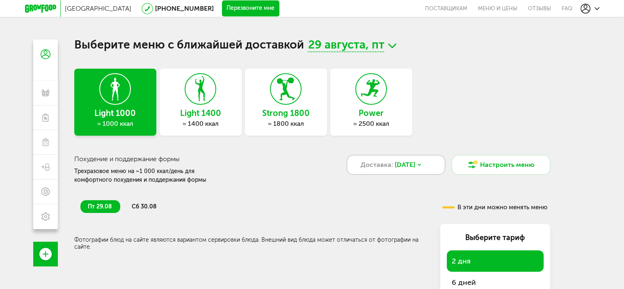
click at [422, 163] on icon at bounding box center [419, 164] width 5 height 5
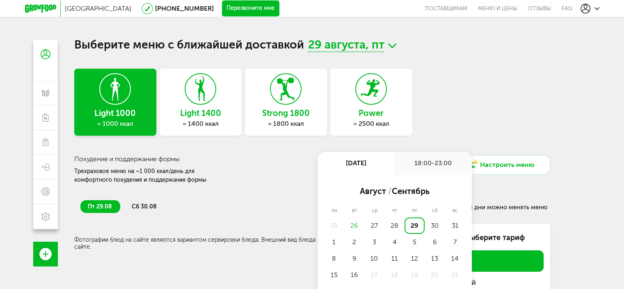
click at [475, 113] on div "Light 1000 ≈ 1000 ккал Light 1400 ≈ 1400 ккал Strong 1800 ≈ 1800 ккал Power ≈ 2…" at bounding box center [312, 102] width 476 height 67
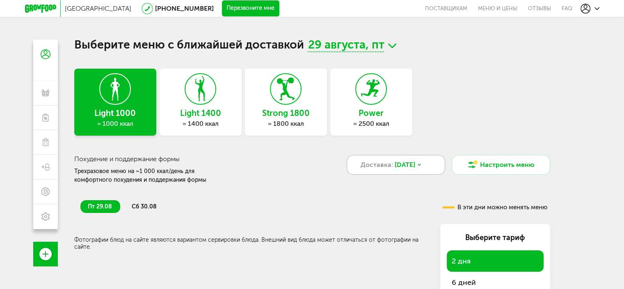
click at [422, 165] on icon at bounding box center [419, 164] width 5 height 5
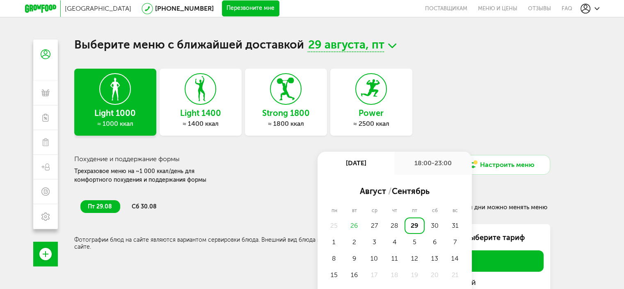
click at [463, 89] on div "Light 1000 ≈ 1000 ккал Light 1400 ≈ 1400 ккал Strong 1800 ≈ 1800 ккал Power ≈ 2…" at bounding box center [312, 102] width 476 height 67
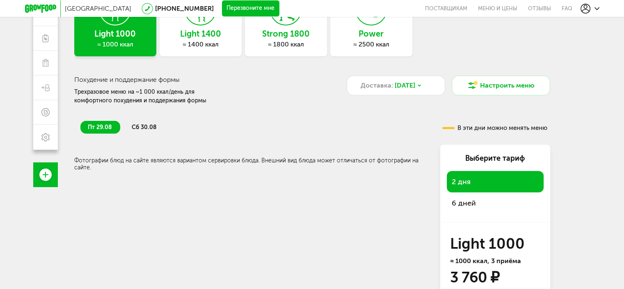
scroll to position [82, 0]
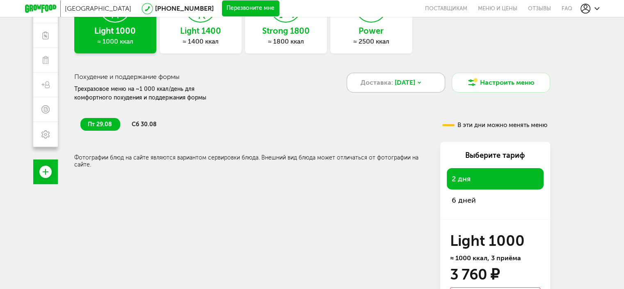
click at [422, 81] on icon at bounding box center [419, 82] width 5 height 5
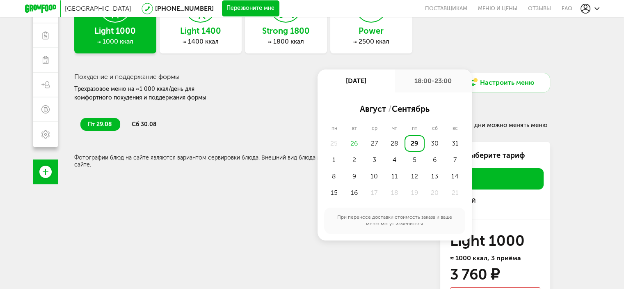
click at [483, 58] on div "Похудение и поддержание формы Трехразовое меню на ~1 000 ккал/день для комфортн…" at bounding box center [312, 79] width 476 height 45
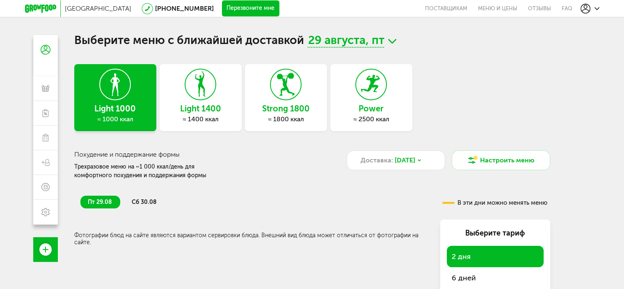
scroll to position [0, 0]
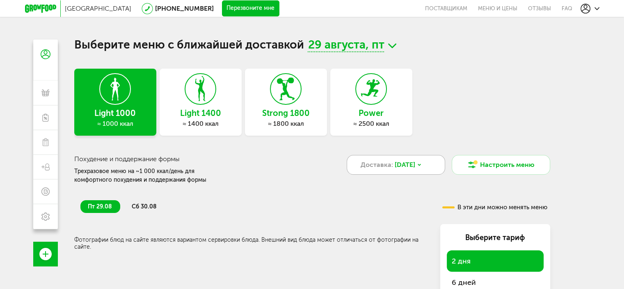
click at [422, 163] on icon at bounding box center [419, 164] width 5 height 5
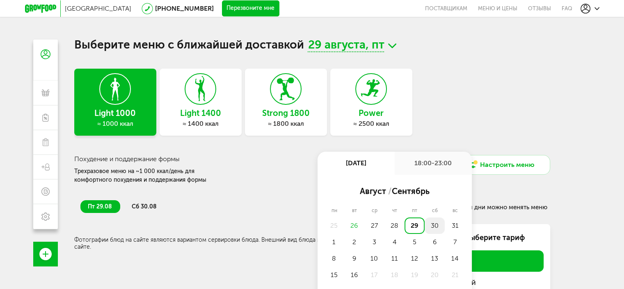
click at [433, 225] on div "30" at bounding box center [435, 225] width 20 height 16
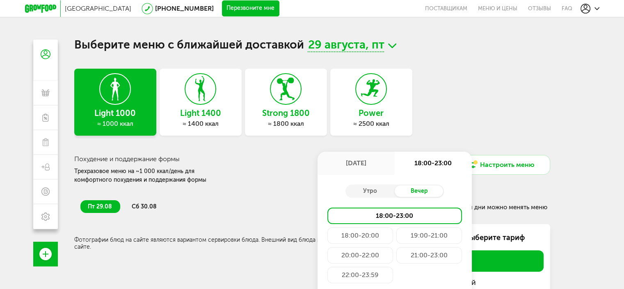
click at [493, 105] on div "Light 1000 ≈ 1000 ккал Light 1400 ≈ 1400 ккал Strong 1800 ≈ 1800 ккал Power ≈ 2…" at bounding box center [312, 102] width 476 height 67
click at [474, 102] on div "Light 1000 ≈ 1000 ккал Light 1400 ≈ 1400 ккал Strong 1800 ≈ 1800 ккал Power ≈ 2…" at bounding box center [312, 102] width 476 height 67
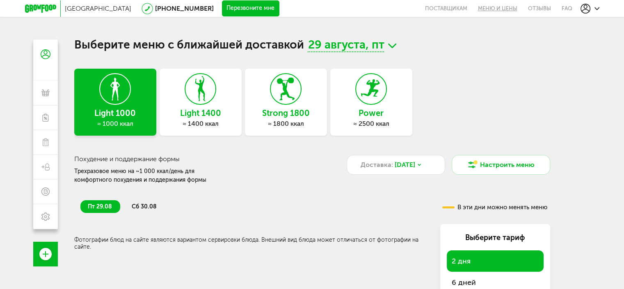
click at [497, 10] on link "Меню и цены" at bounding box center [498, 8] width 50 height 17
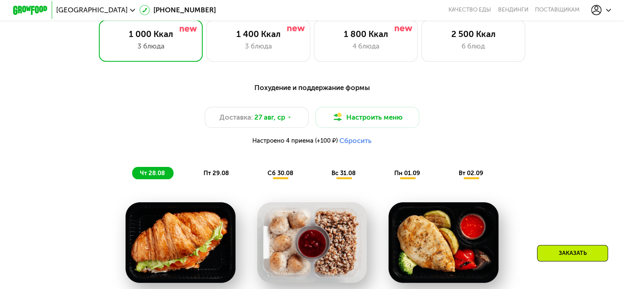
scroll to position [410, 0]
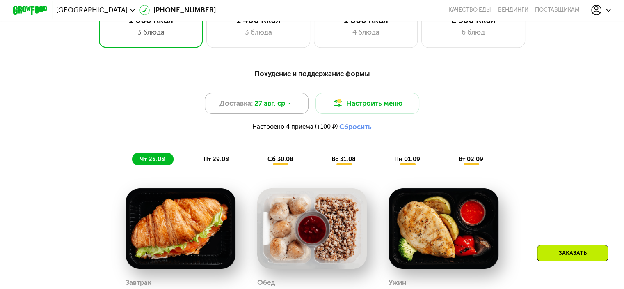
click at [289, 106] on icon at bounding box center [289, 103] width 5 height 5
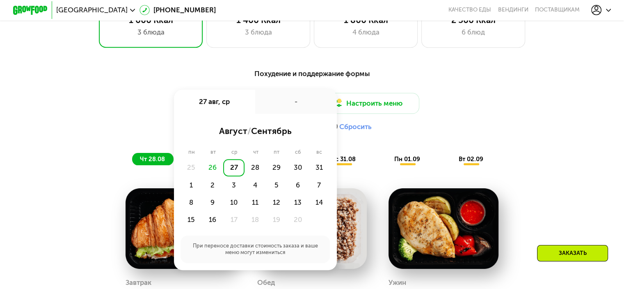
click at [445, 123] on div "Доставка: 27 авг, ср 27 авг, ср - август / сентябрь пн вт ср чт пт сб вс 25 26 …" at bounding box center [311, 114] width 513 height 43
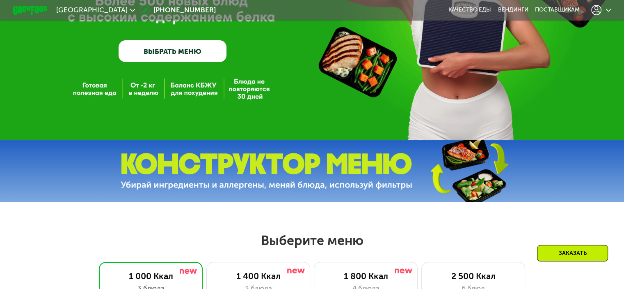
scroll to position [41, 0]
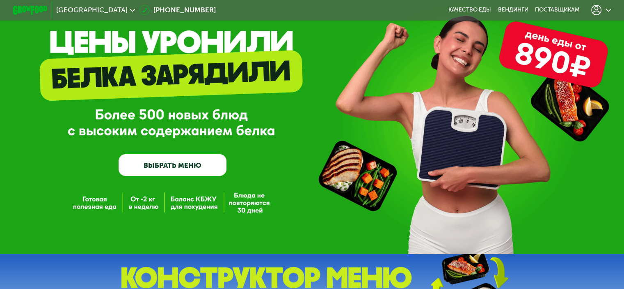
click at [609, 10] on icon at bounding box center [608, 10] width 5 height 5
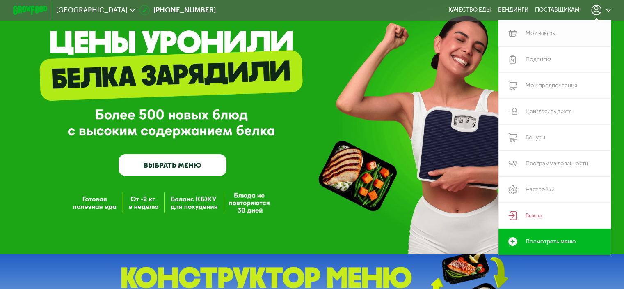
click at [554, 33] on link "Мои заказы" at bounding box center [555, 33] width 113 height 26
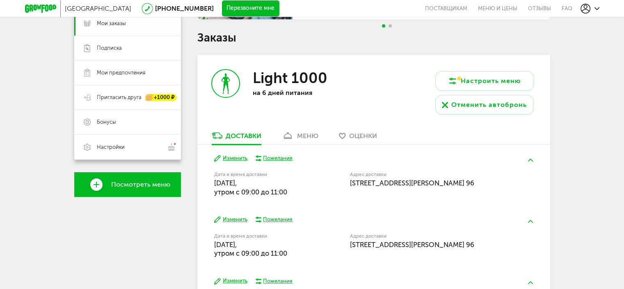
scroll to position [123, 0]
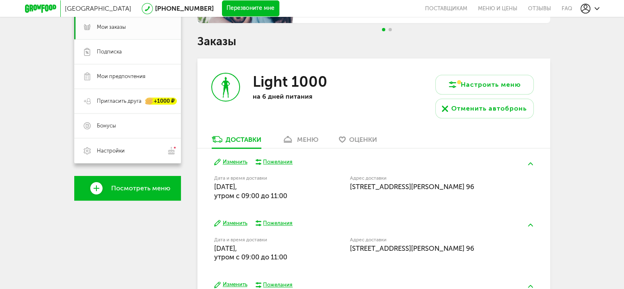
click at [308, 139] on div "меню" at bounding box center [307, 139] width 21 height 8
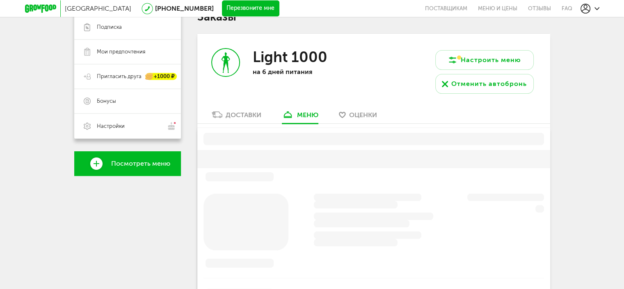
scroll to position [161, 0]
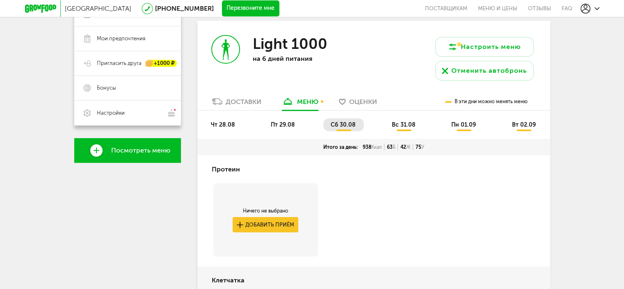
click at [228, 122] on span "чт 28.08" at bounding box center [223, 124] width 24 height 7
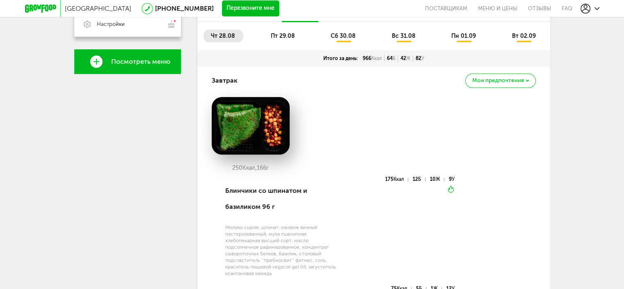
scroll to position [202, 0]
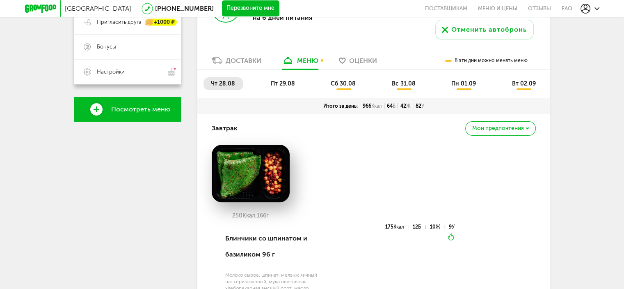
click at [345, 80] on span "сб 30.08" at bounding box center [343, 83] width 25 height 7
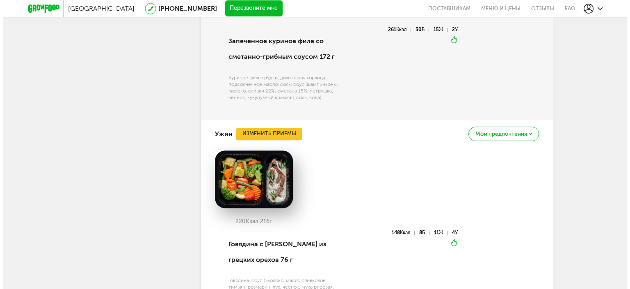
scroll to position [1067, 0]
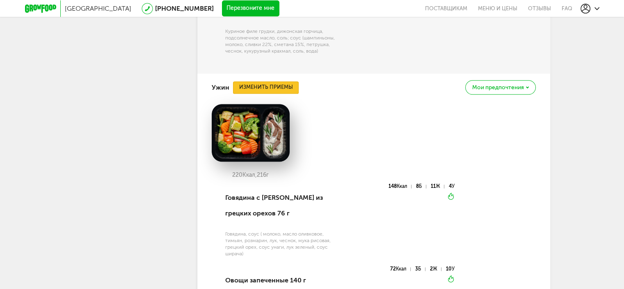
click at [277, 81] on button "Изменить приемы" at bounding box center [266, 87] width 66 height 12
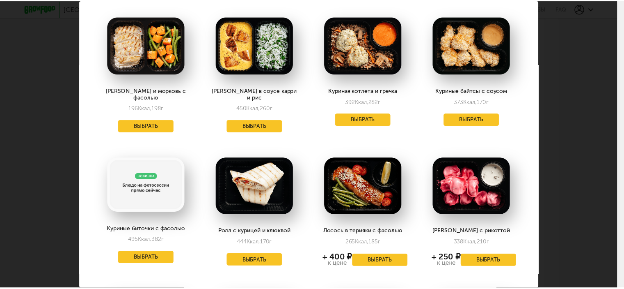
scroll to position [0, 0]
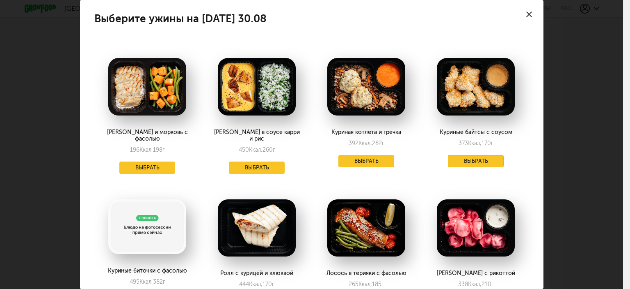
click at [472, 158] on button "Выбрать" at bounding box center [476, 161] width 56 height 12
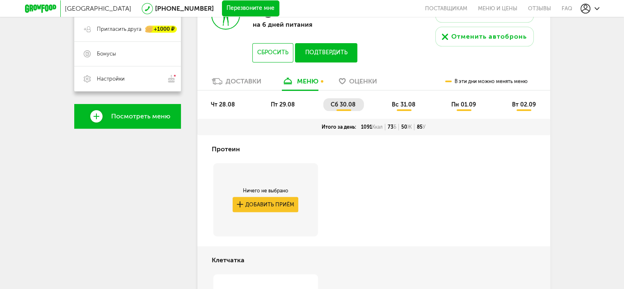
scroll to position [176, 0]
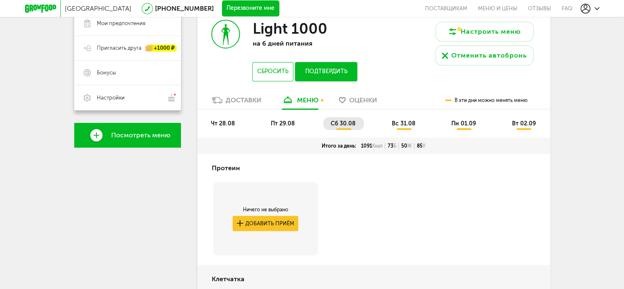
click at [408, 121] on span "вс 31.08" at bounding box center [404, 123] width 24 height 7
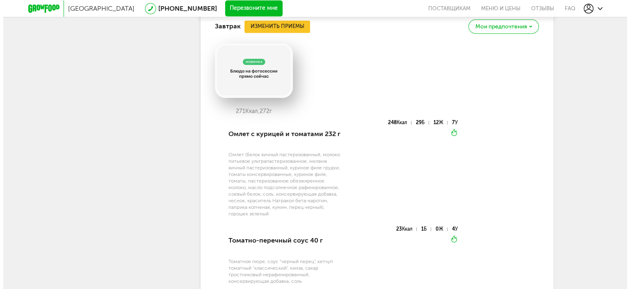
scroll to position [504, 0]
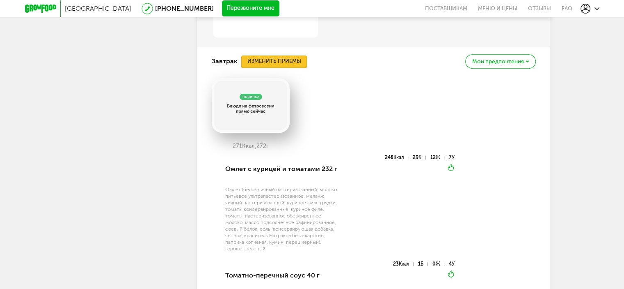
click at [287, 60] on button "Изменить приемы" at bounding box center [274, 61] width 66 height 12
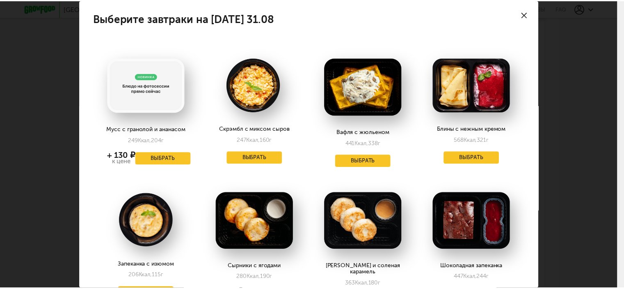
scroll to position [41, 0]
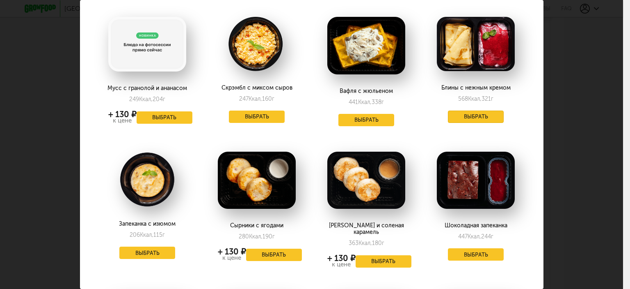
click at [476, 114] on button "Выбрать" at bounding box center [476, 116] width 56 height 12
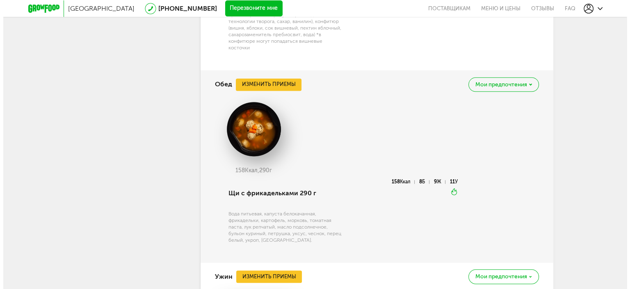
scroll to position [751, 0]
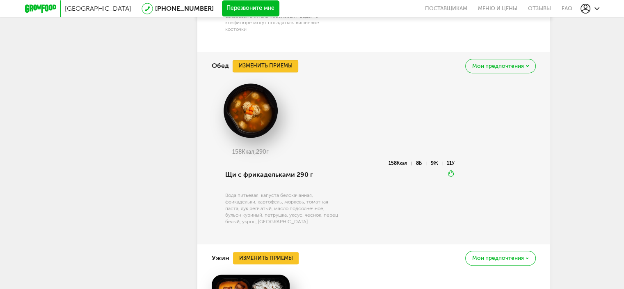
click at [280, 66] on button "Изменить приемы" at bounding box center [266, 66] width 66 height 12
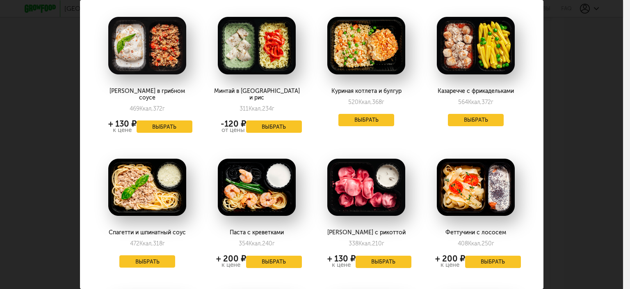
scroll to position [82, 0]
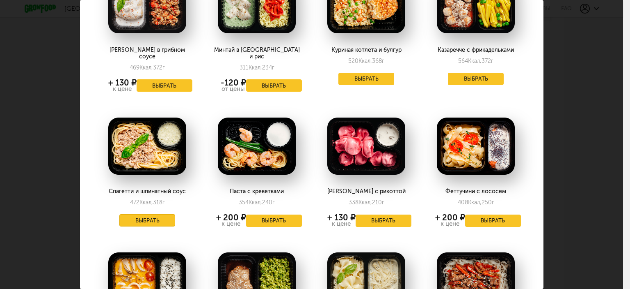
click at [151, 215] on button "Выбрать" at bounding box center [147, 220] width 56 height 12
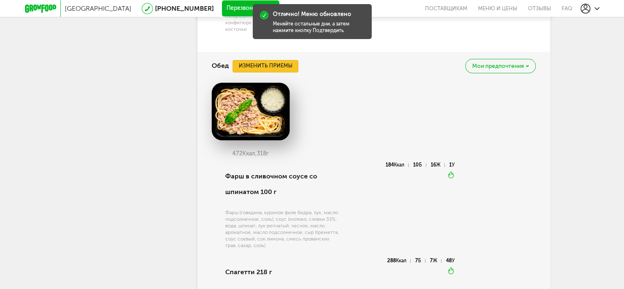
click at [282, 62] on button "Изменить приемы" at bounding box center [266, 66] width 66 height 12
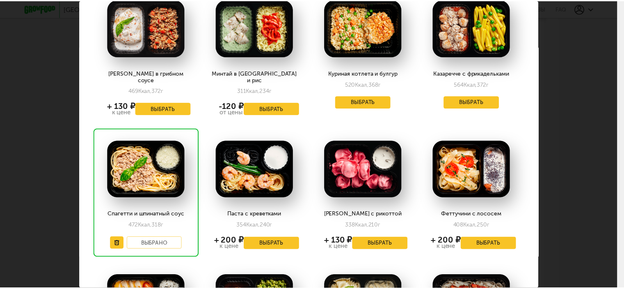
scroll to position [0, 0]
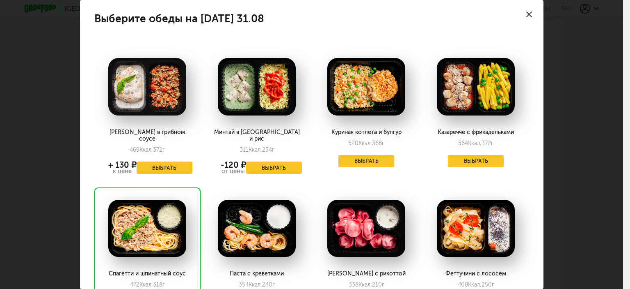
click at [527, 14] on use at bounding box center [530, 14] width 6 height 6
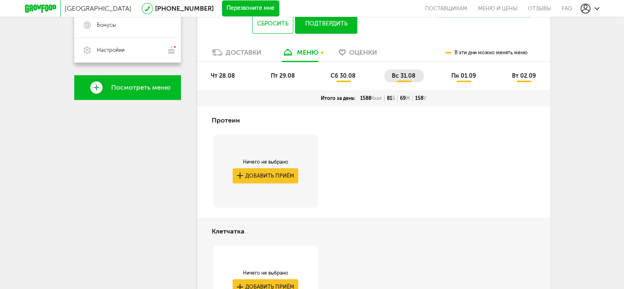
scroll to position [147, 0]
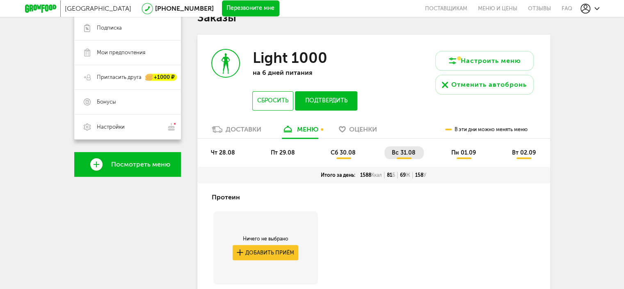
click at [466, 152] on span "пн 01.09" at bounding box center [463, 152] width 25 height 7
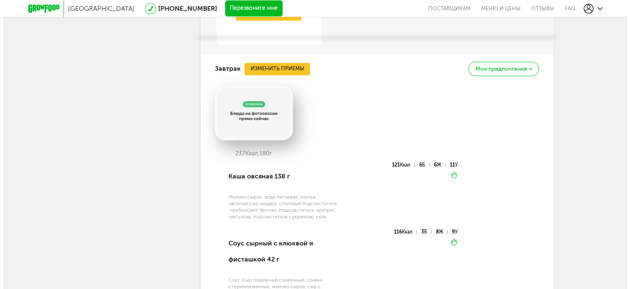
scroll to position [516, 0]
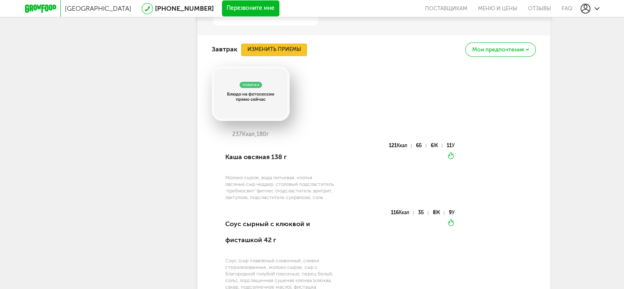
click at [288, 49] on button "Изменить приемы" at bounding box center [274, 50] width 66 height 12
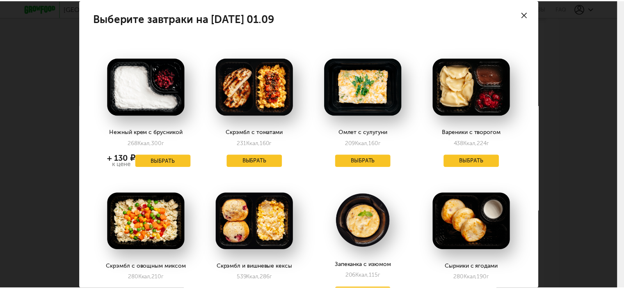
scroll to position [41, 0]
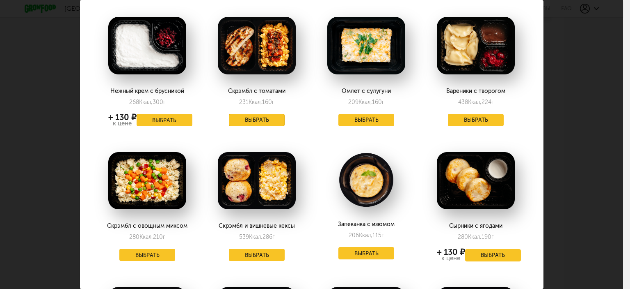
click at [264, 121] on button "Выбрать" at bounding box center [257, 120] width 56 height 12
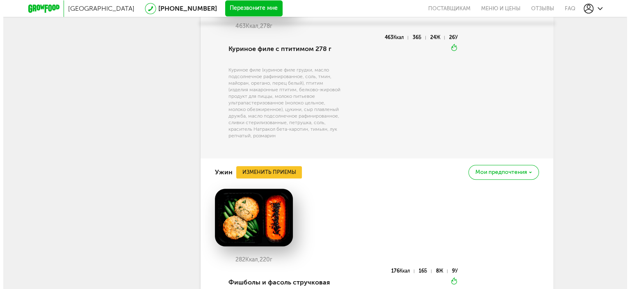
scroll to position [968, 0]
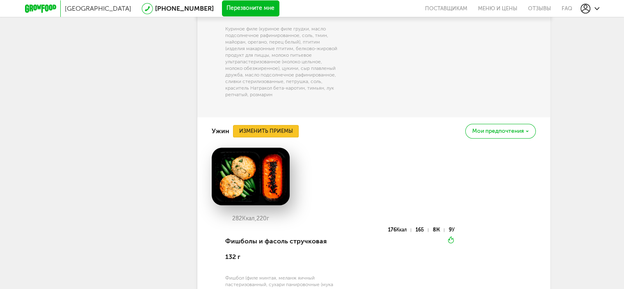
click at [278, 128] on button "Изменить приемы" at bounding box center [266, 131] width 66 height 12
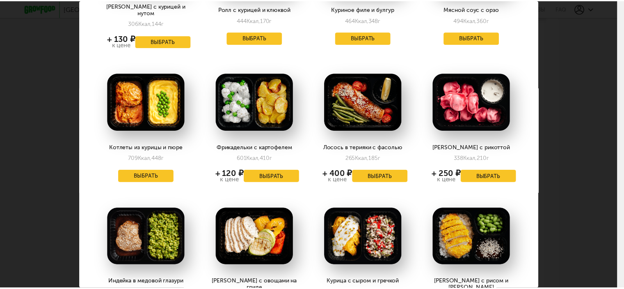
scroll to position [164, 0]
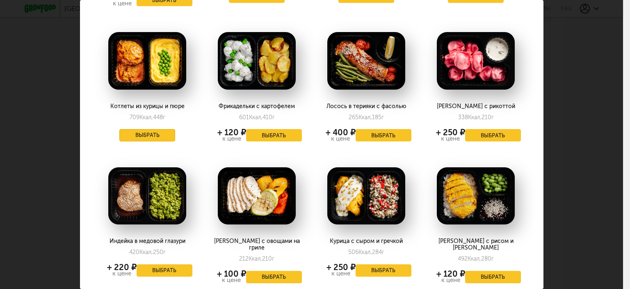
click at [136, 131] on button "Выбрать" at bounding box center [147, 135] width 56 height 12
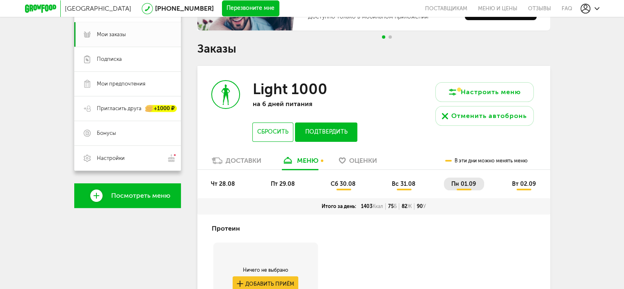
scroll to position [130, 0]
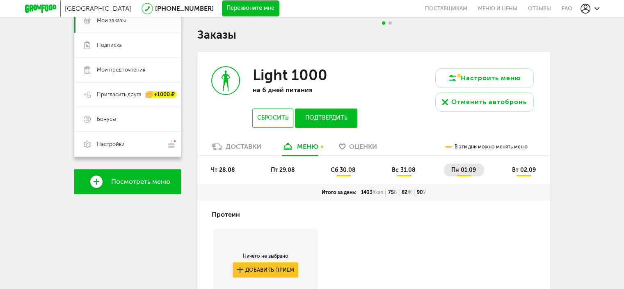
click at [341, 117] on button "Подтвердить" at bounding box center [326, 117] width 62 height 19
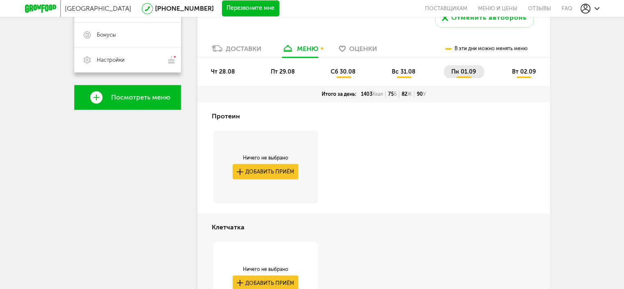
scroll to position [171, 0]
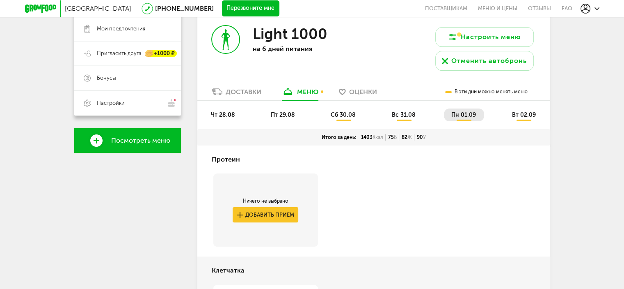
click at [466, 114] on span "пн 01.09" at bounding box center [463, 114] width 25 height 7
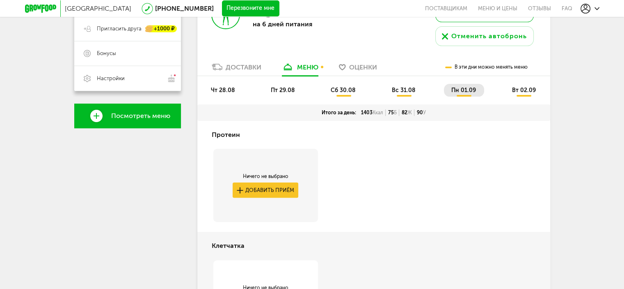
scroll to position [89, 0]
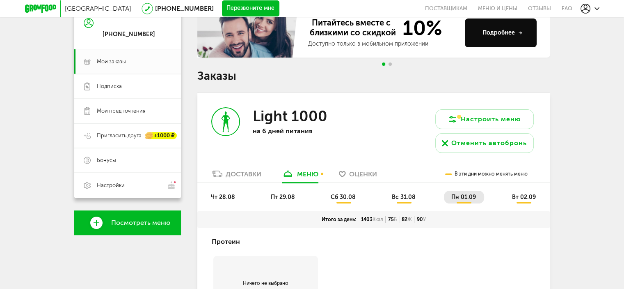
click at [526, 195] on span "вт 02.09" at bounding box center [524, 196] width 24 height 7
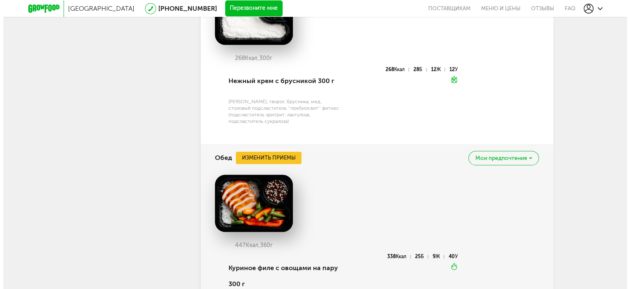
scroll to position [499, 0]
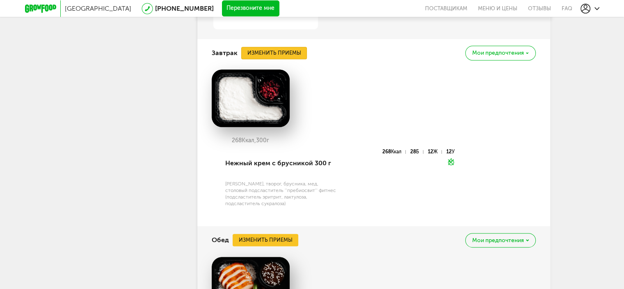
click at [282, 50] on button "Изменить приемы" at bounding box center [274, 53] width 66 height 12
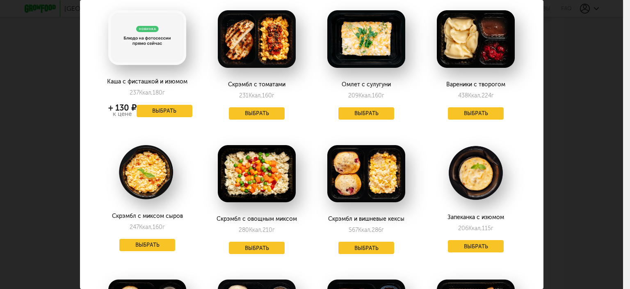
scroll to position [0, 0]
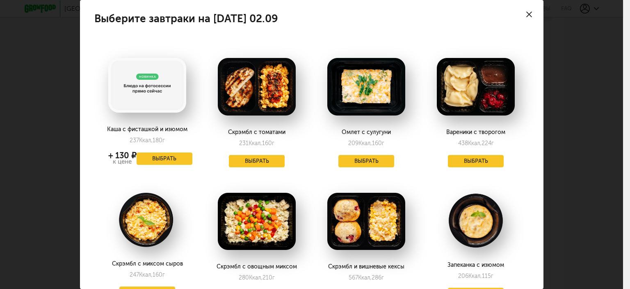
click at [527, 12] on icon at bounding box center [530, 14] width 6 height 6
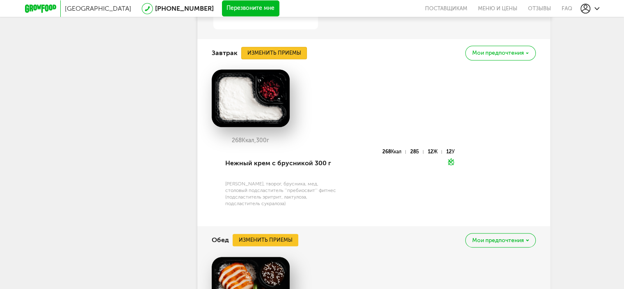
click at [277, 51] on button "Изменить приемы" at bounding box center [274, 53] width 66 height 12
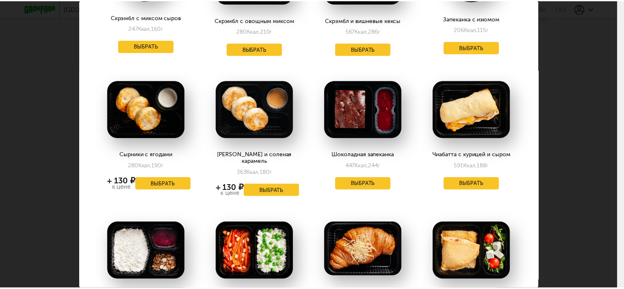
scroll to position [328, 0]
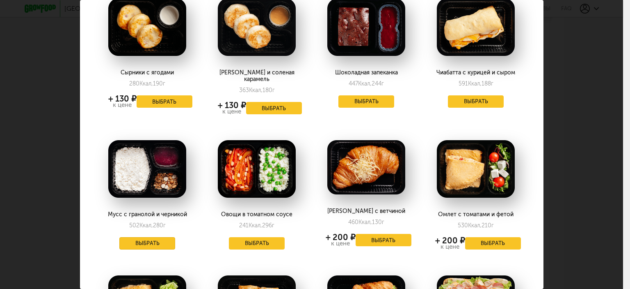
click at [156, 237] on button "Выбрать" at bounding box center [147, 243] width 56 height 12
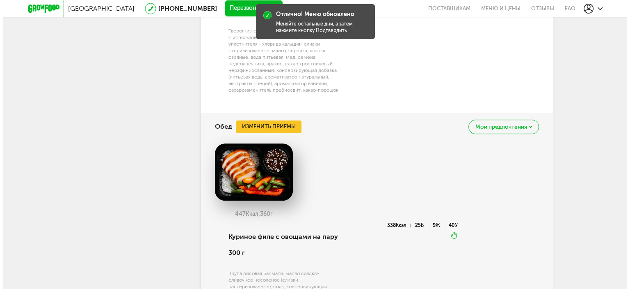
scroll to position [704, 0]
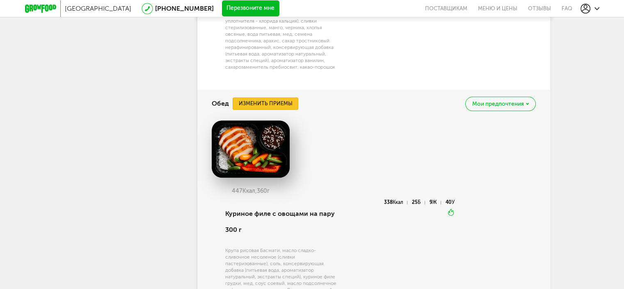
click at [284, 103] on button "Изменить приемы" at bounding box center [266, 103] width 66 height 12
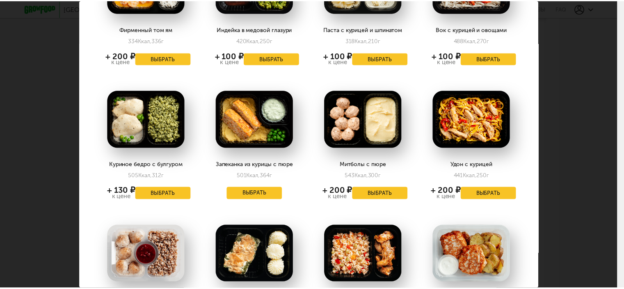
scroll to position [366, 0]
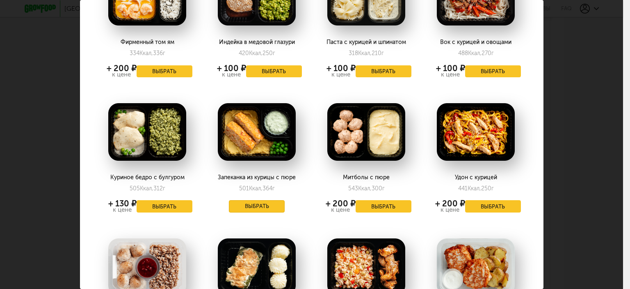
click at [262, 200] on button "Выбрать" at bounding box center [257, 206] width 56 height 12
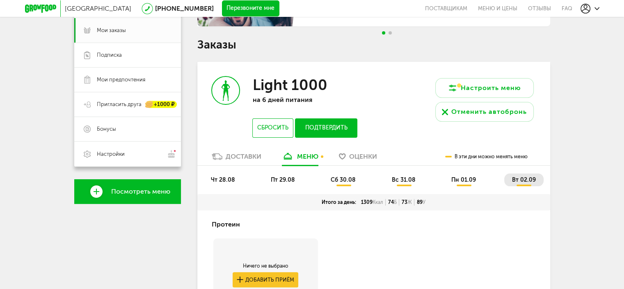
scroll to position [134, 0]
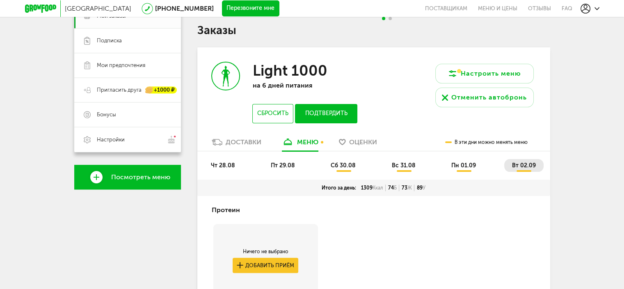
click at [337, 112] on button "Подтвердить" at bounding box center [326, 113] width 62 height 19
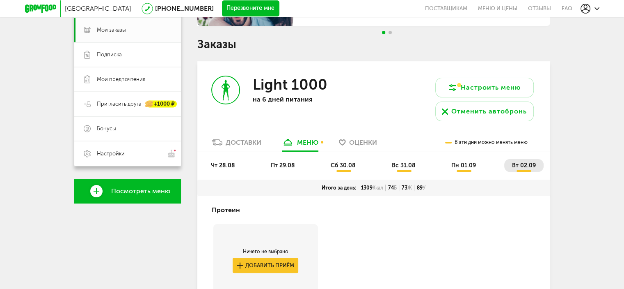
scroll to position [0, 0]
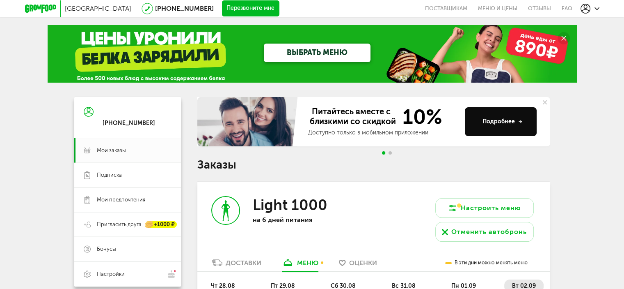
click at [598, 9] on icon at bounding box center [597, 8] width 5 height 5
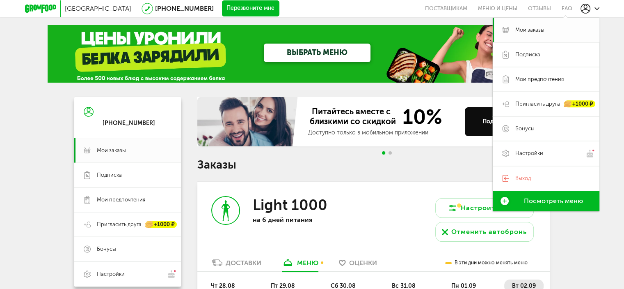
click at [526, 32] on span "Мои заказы" at bounding box center [530, 29] width 29 height 7
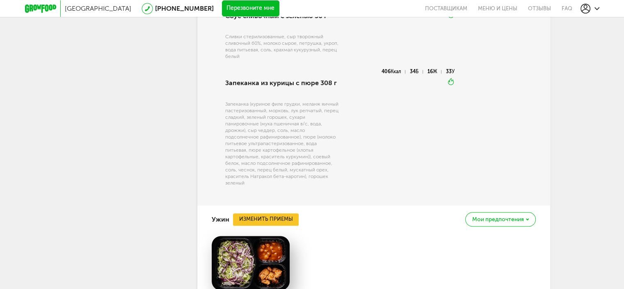
scroll to position [1026, 0]
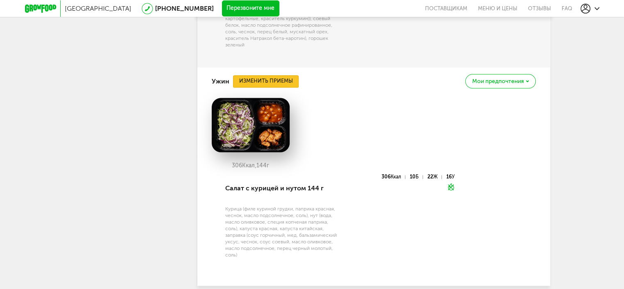
click at [280, 82] on button "Изменить приемы" at bounding box center [266, 81] width 66 height 12
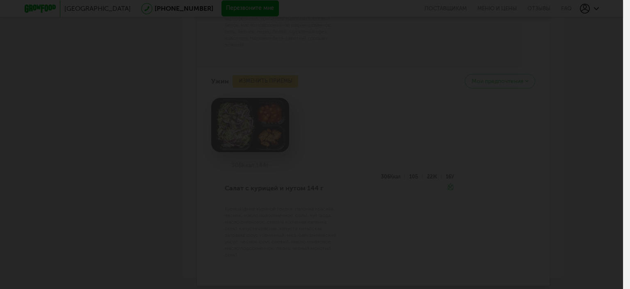
click at [376, 93] on div at bounding box center [311, 144] width 623 height 289
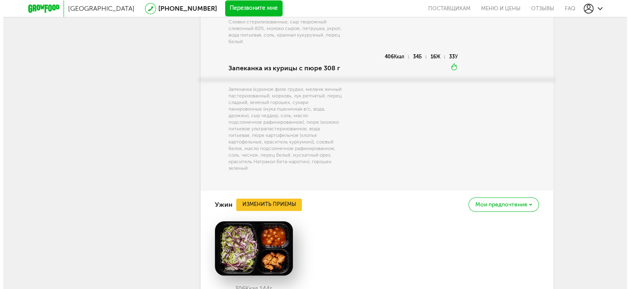
scroll to position [1064, 0]
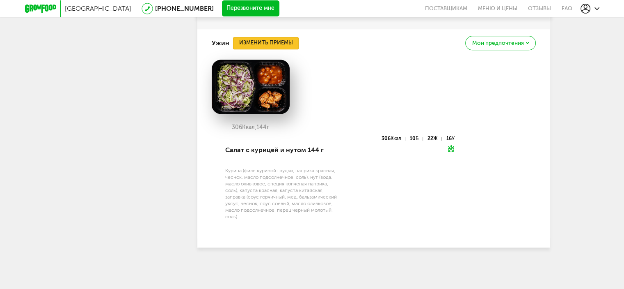
click at [286, 44] on button "Изменить приемы" at bounding box center [266, 43] width 66 height 12
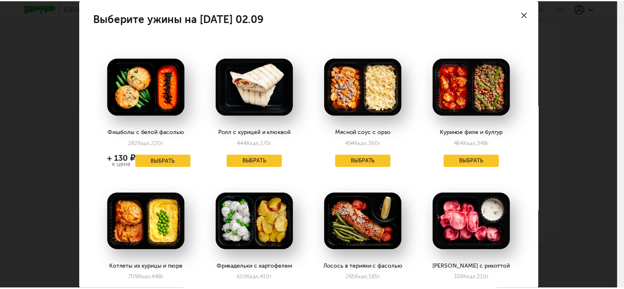
scroll to position [41, 0]
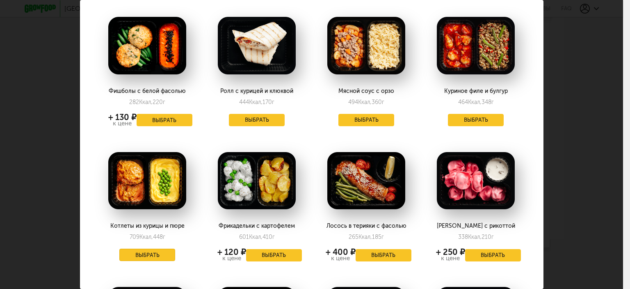
click at [156, 256] on button "Выбрать" at bounding box center [147, 254] width 56 height 12
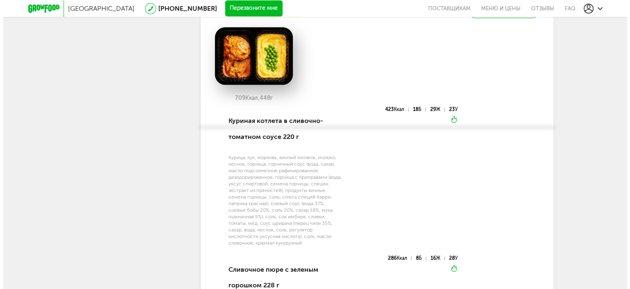
scroll to position [1055, 0]
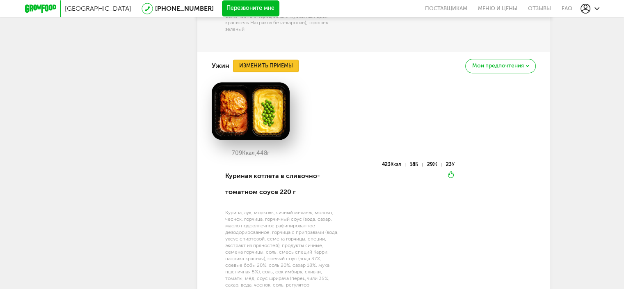
click at [282, 66] on button "Изменить приемы" at bounding box center [266, 66] width 66 height 12
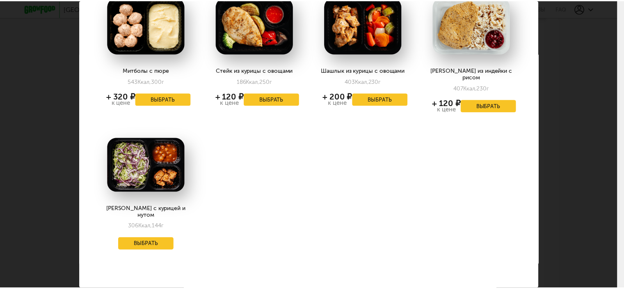
scroll to position [473, 0]
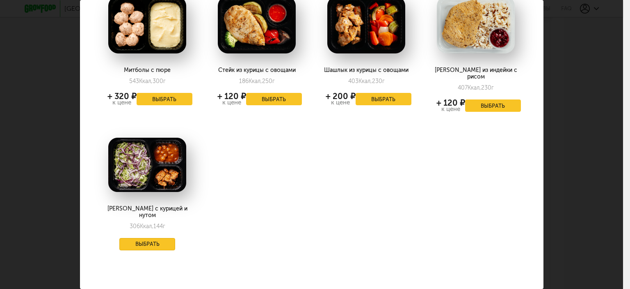
click at [153, 238] on button "Выбрать" at bounding box center [147, 244] width 56 height 12
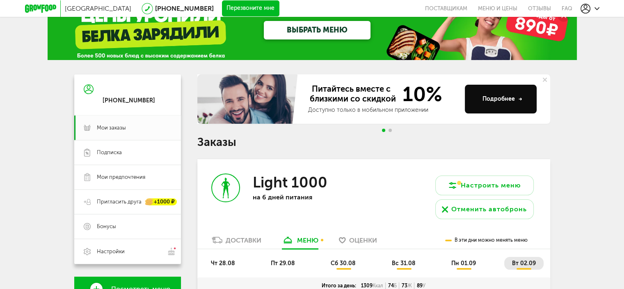
scroll to position [41, 0]
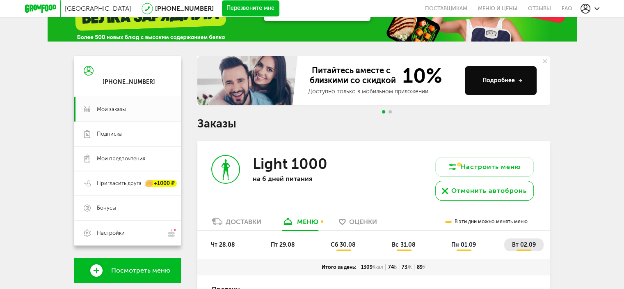
click at [446, 193] on icon at bounding box center [445, 191] width 6 height 6
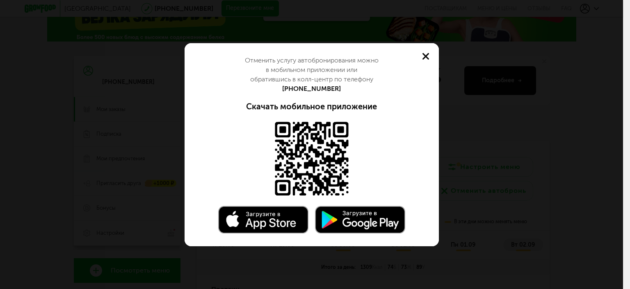
click at [428, 53] on icon at bounding box center [426, 56] width 7 height 7
